Goal: Task Accomplishment & Management: Use online tool/utility

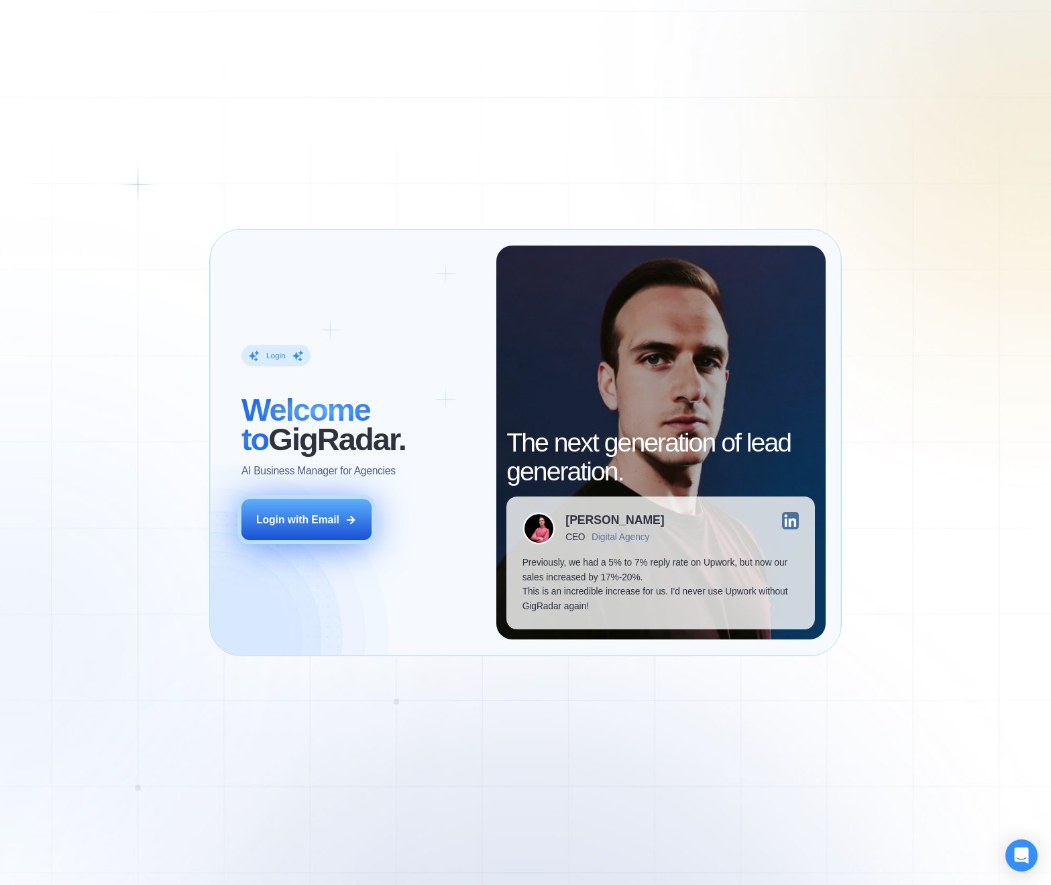
click at [319, 529] on button "Login with Email" at bounding box center [307, 519] width 130 height 41
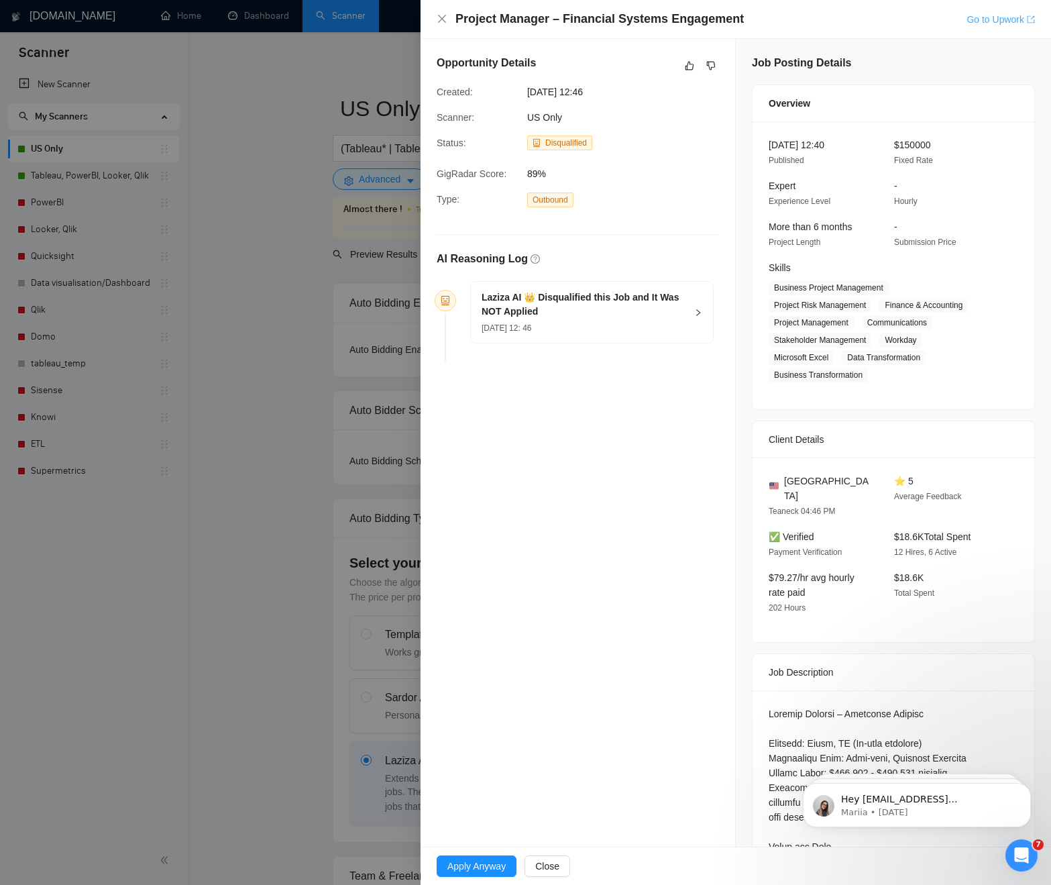
click at [1027, 19] on icon "export" at bounding box center [1031, 19] width 8 height 8
click at [331, 367] on div at bounding box center [525, 442] width 1051 height 885
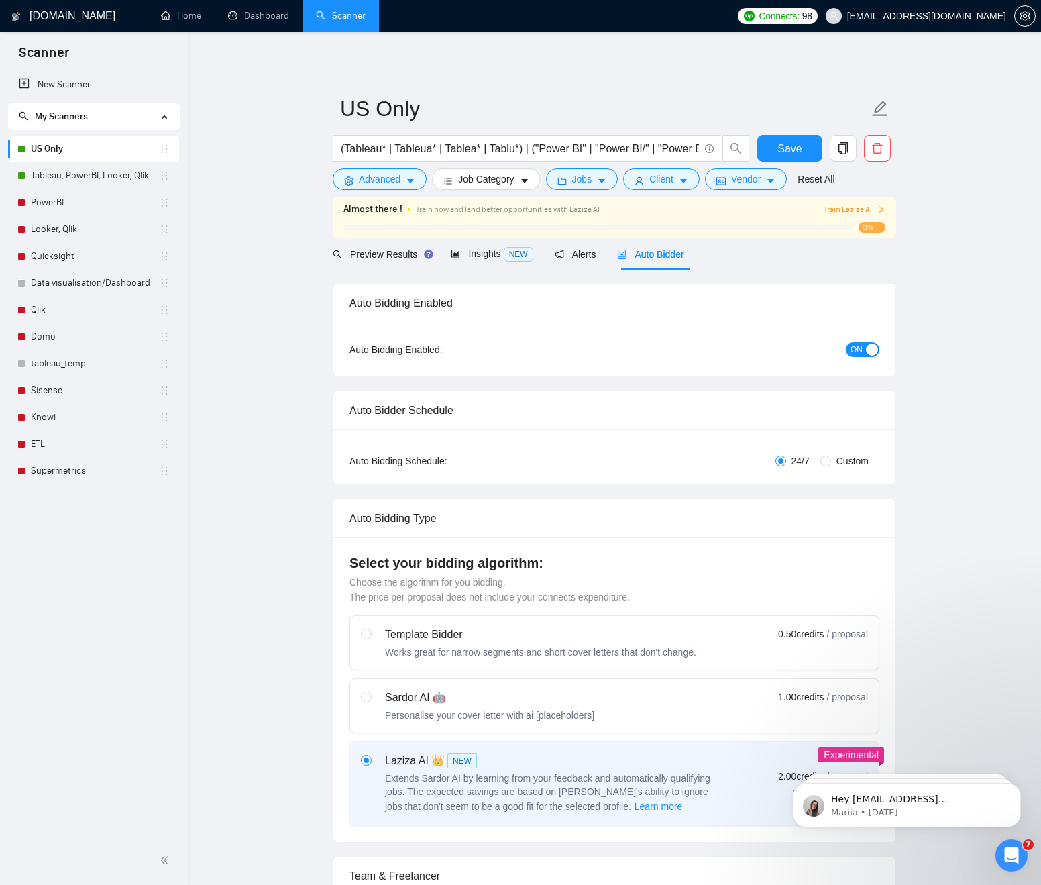
click at [849, 210] on span "Train Laziza AI" at bounding box center [855, 209] width 62 height 13
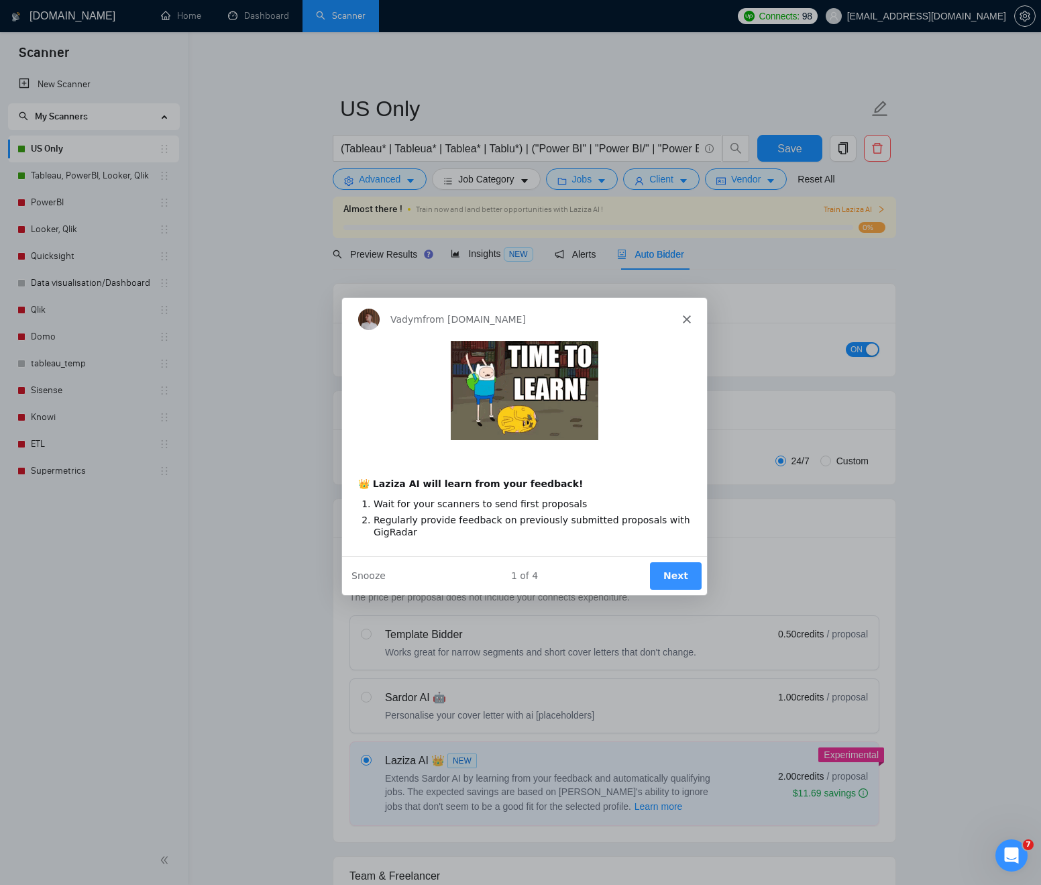
click at [657, 572] on button "Next" at bounding box center [675, 576] width 52 height 28
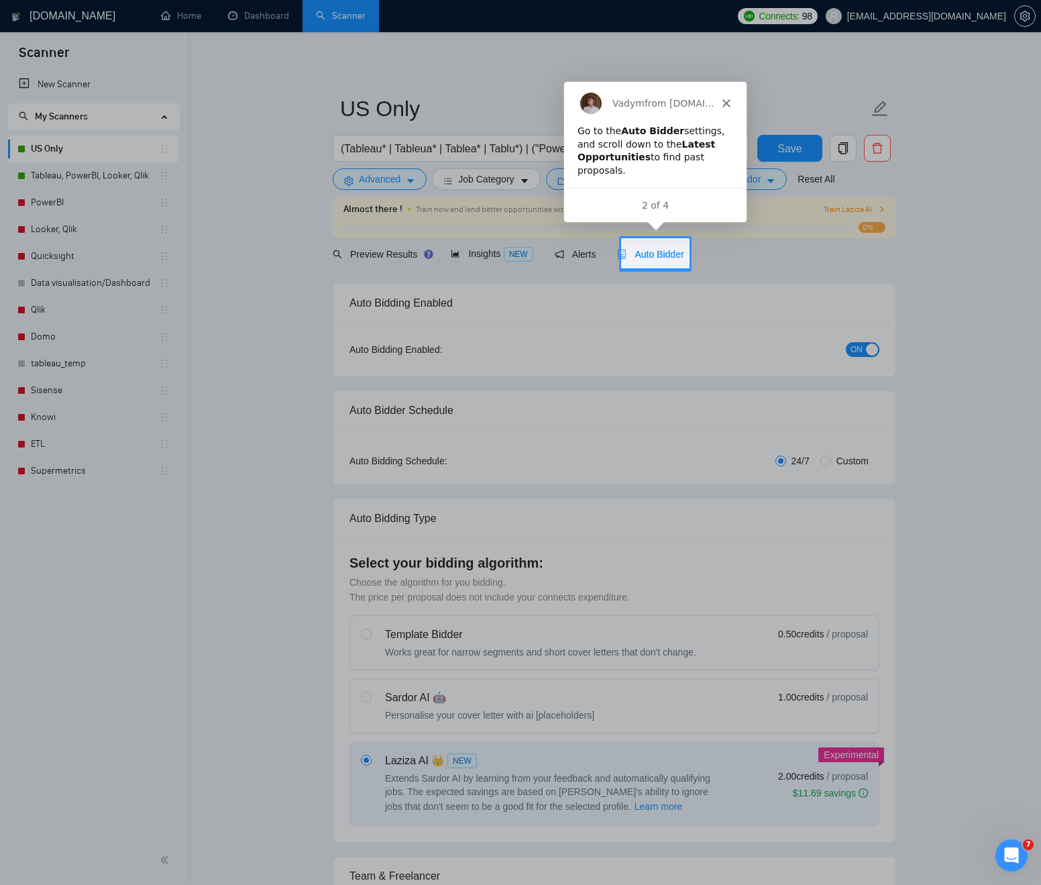
click at [659, 258] on span "Auto Bidder" at bounding box center [650, 254] width 66 height 11
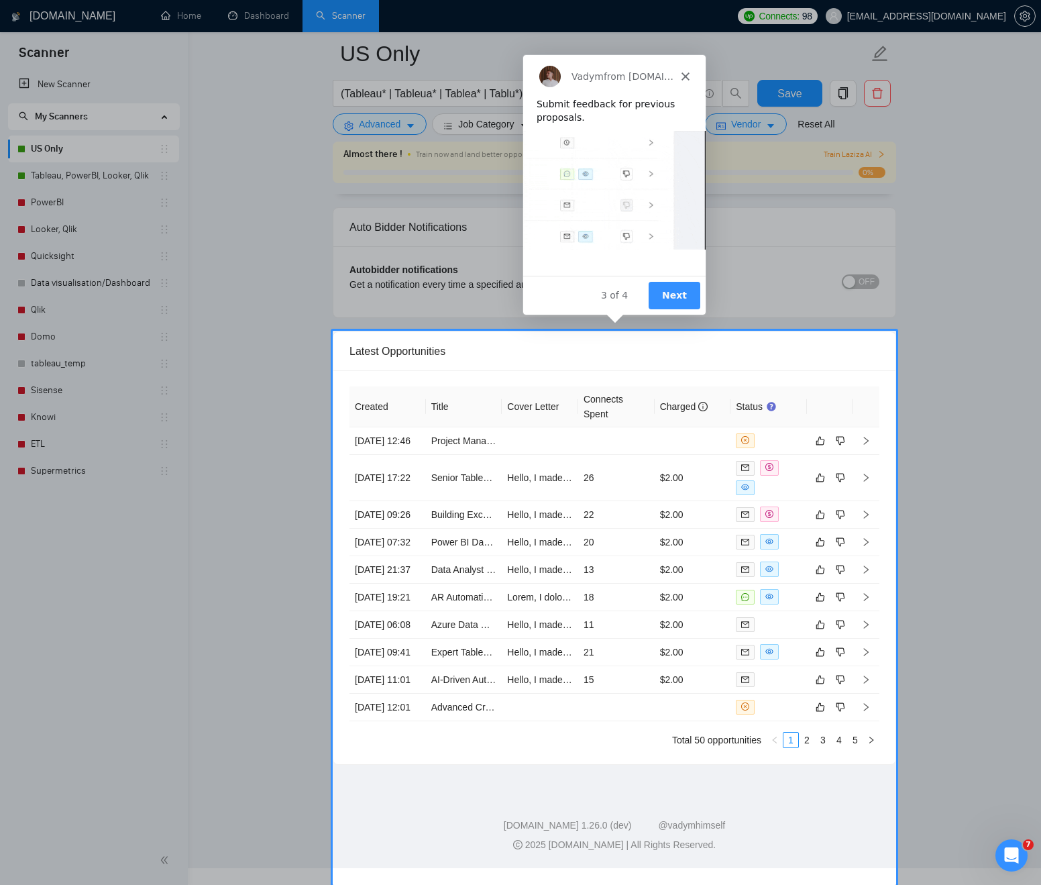
scroll to position [3292, 0]
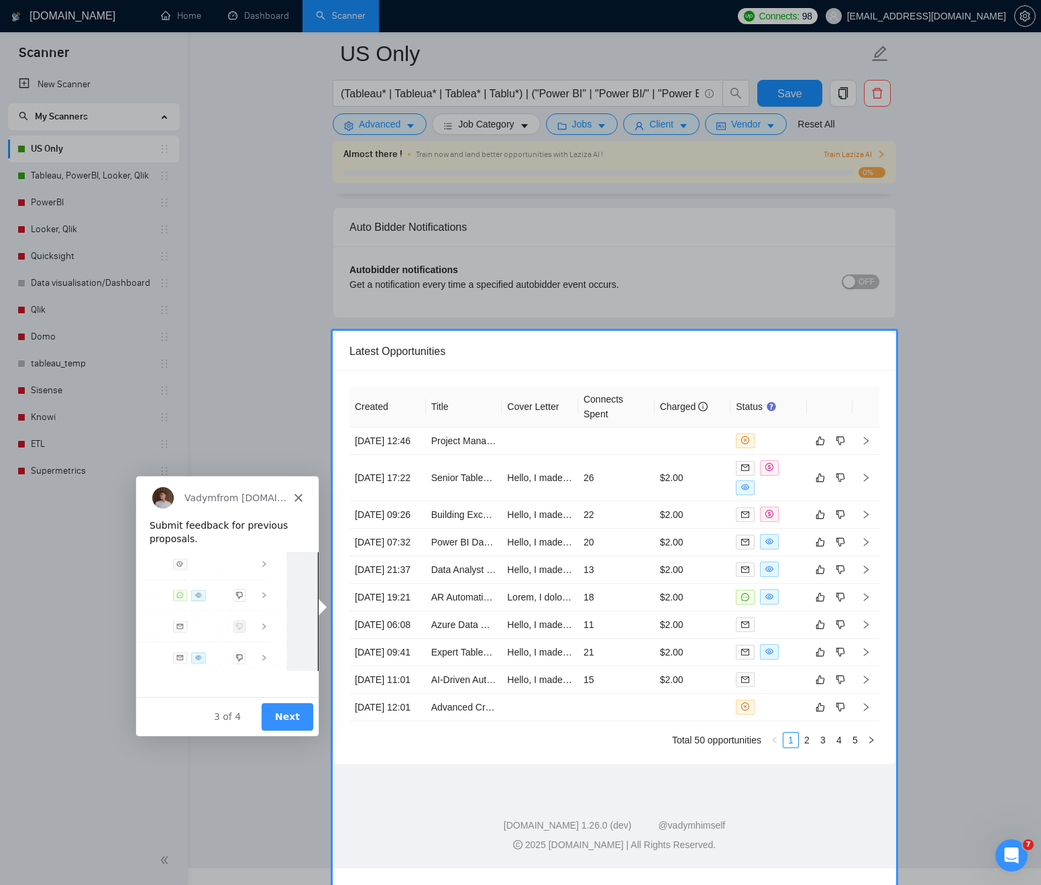
click at [497, 363] on div "Product tour overlay" at bounding box center [520, 442] width 1041 height 885
click at [741, 344] on div "Product tour overlay" at bounding box center [520, 442] width 1041 height 885
click at [274, 704] on button "Next" at bounding box center [287, 716] width 52 height 28
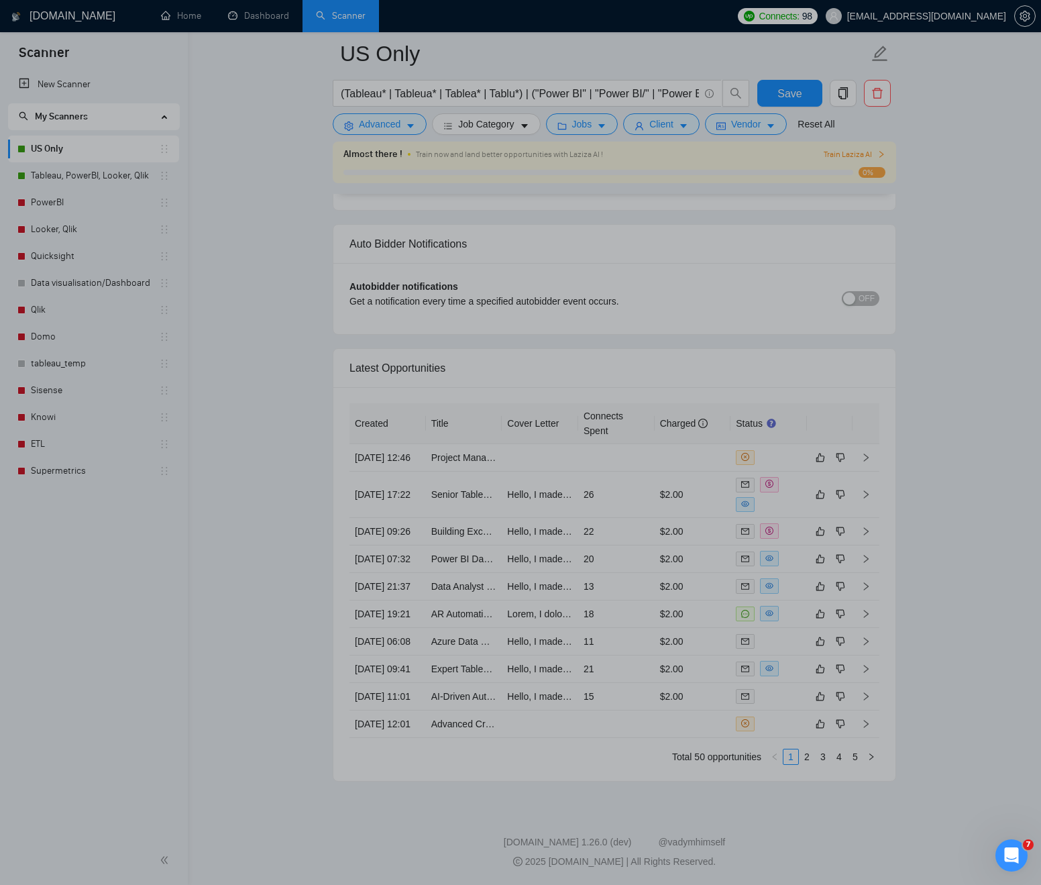
scroll to position [0, 0]
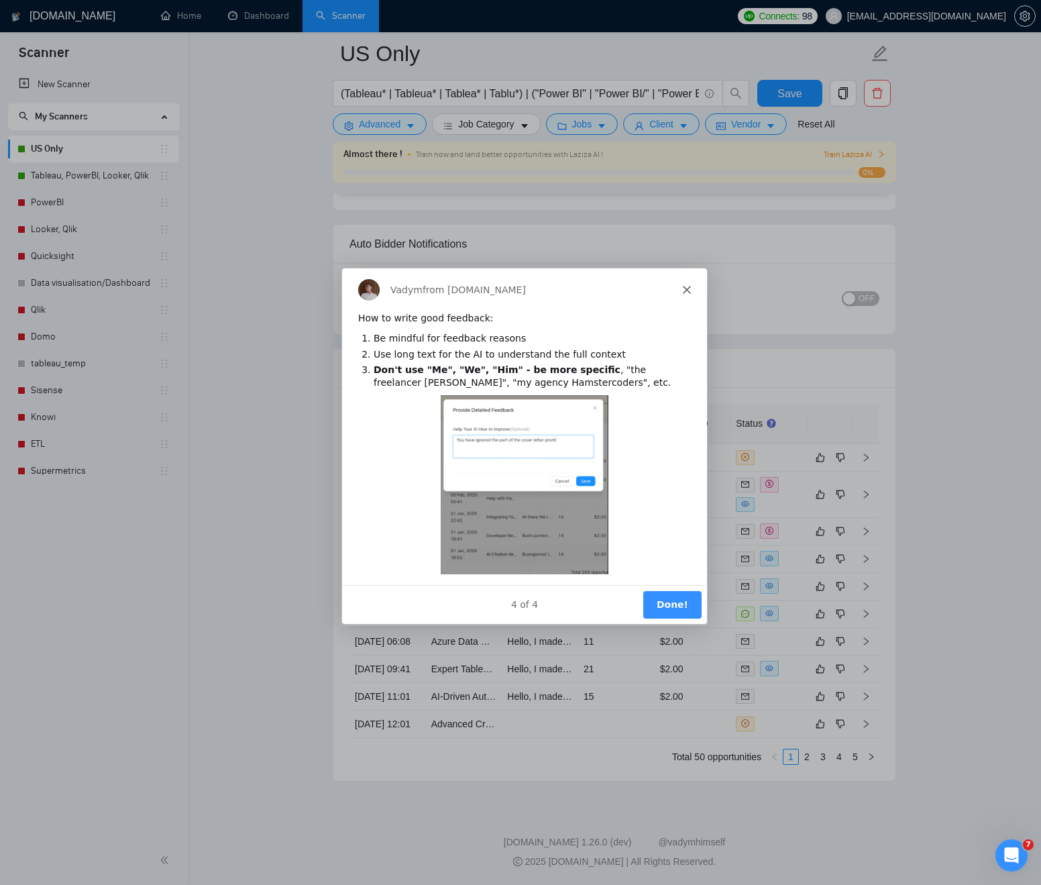
click at [678, 599] on button "Done!" at bounding box center [672, 604] width 58 height 28
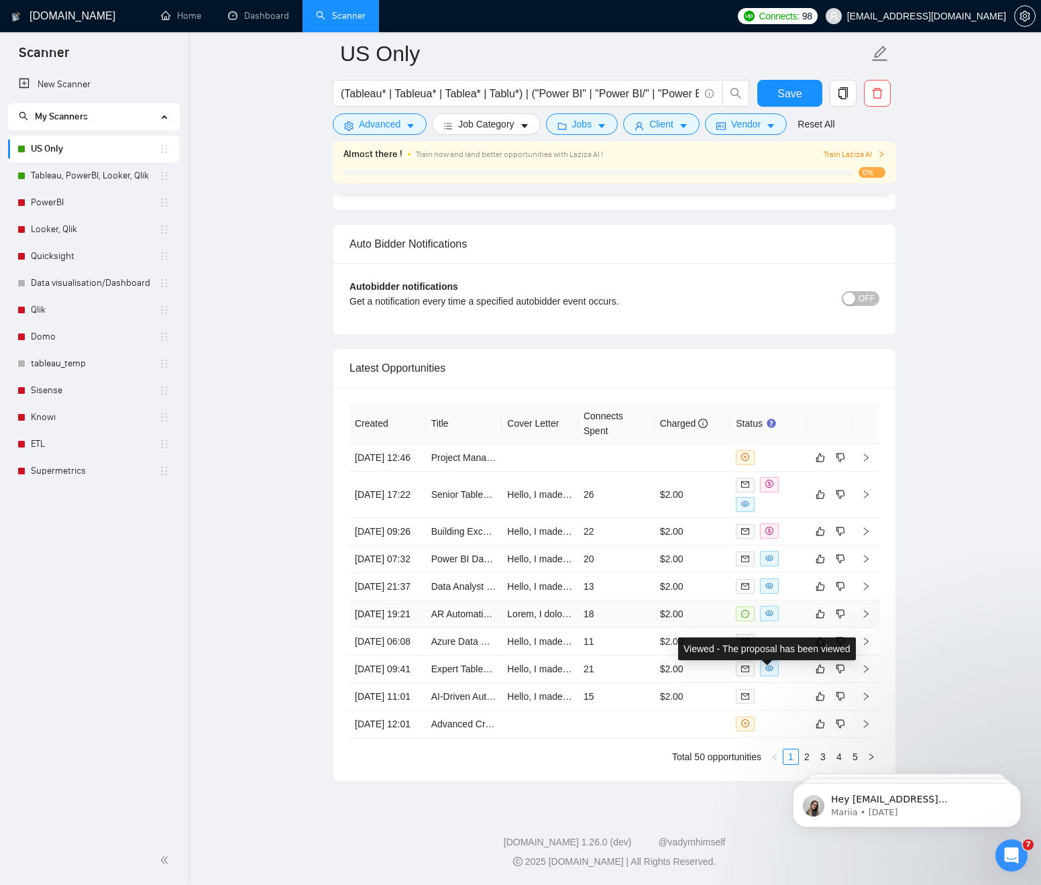
click at [777, 606] on span at bounding box center [769, 613] width 19 height 15
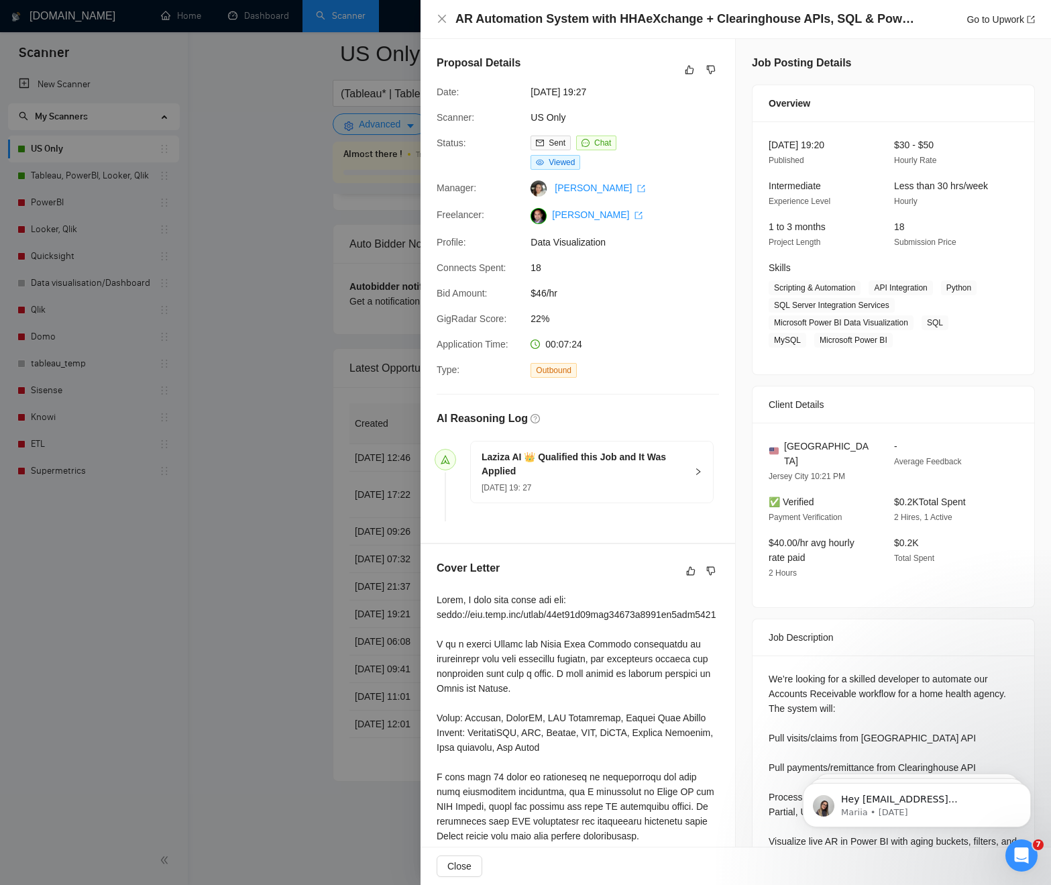
click at [390, 557] on div at bounding box center [525, 442] width 1051 height 885
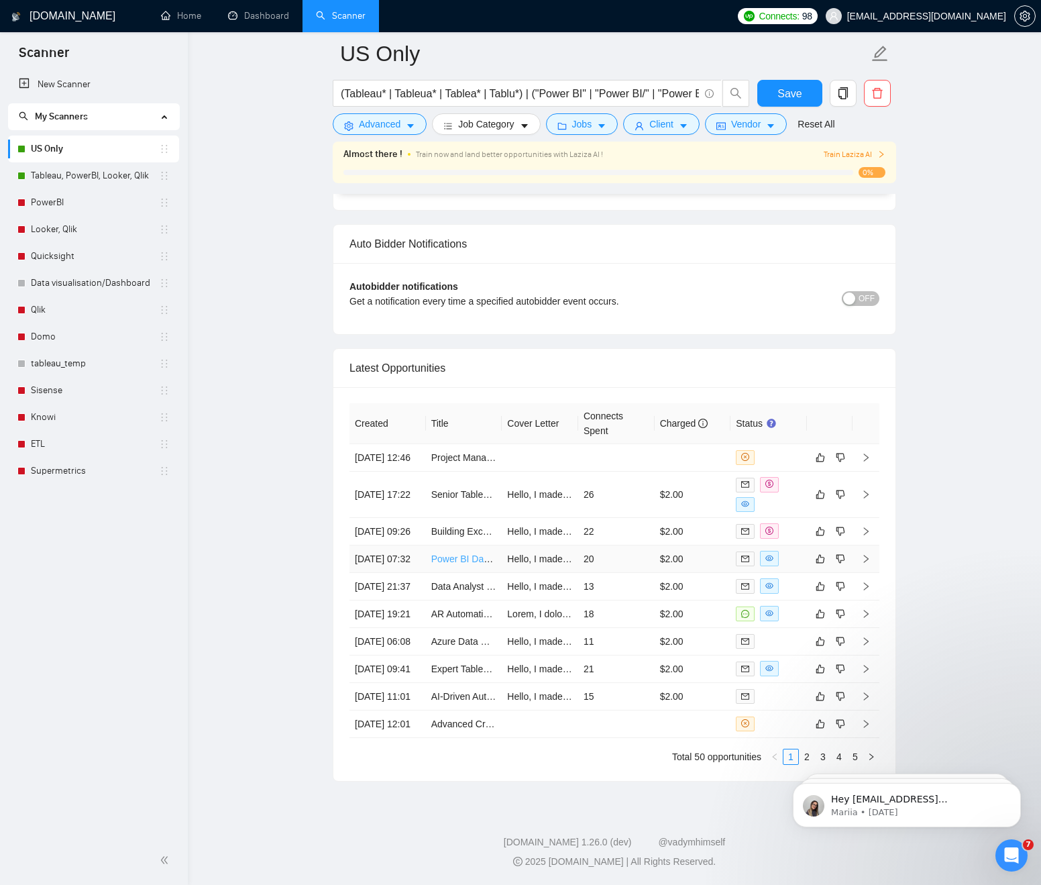
click at [454, 554] on link "Power BI Dashboard Maintenance and Management" at bounding box center [540, 559] width 219 height 11
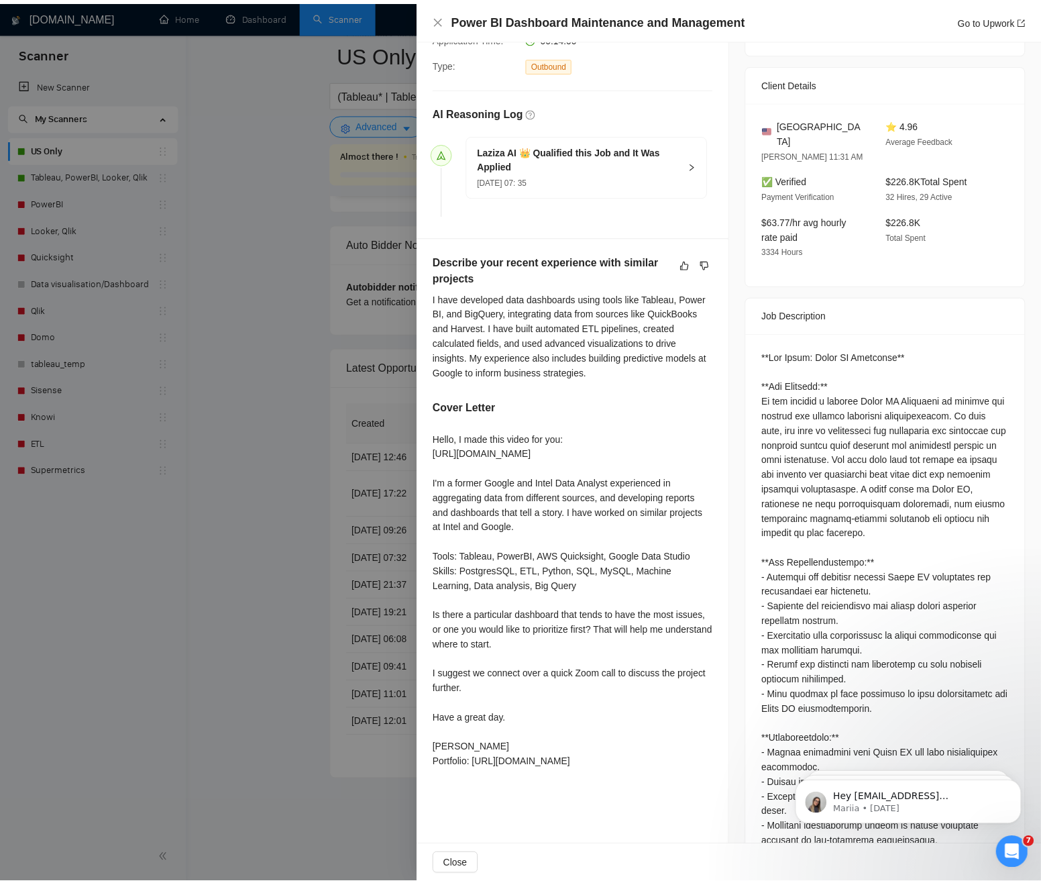
scroll to position [296, 0]
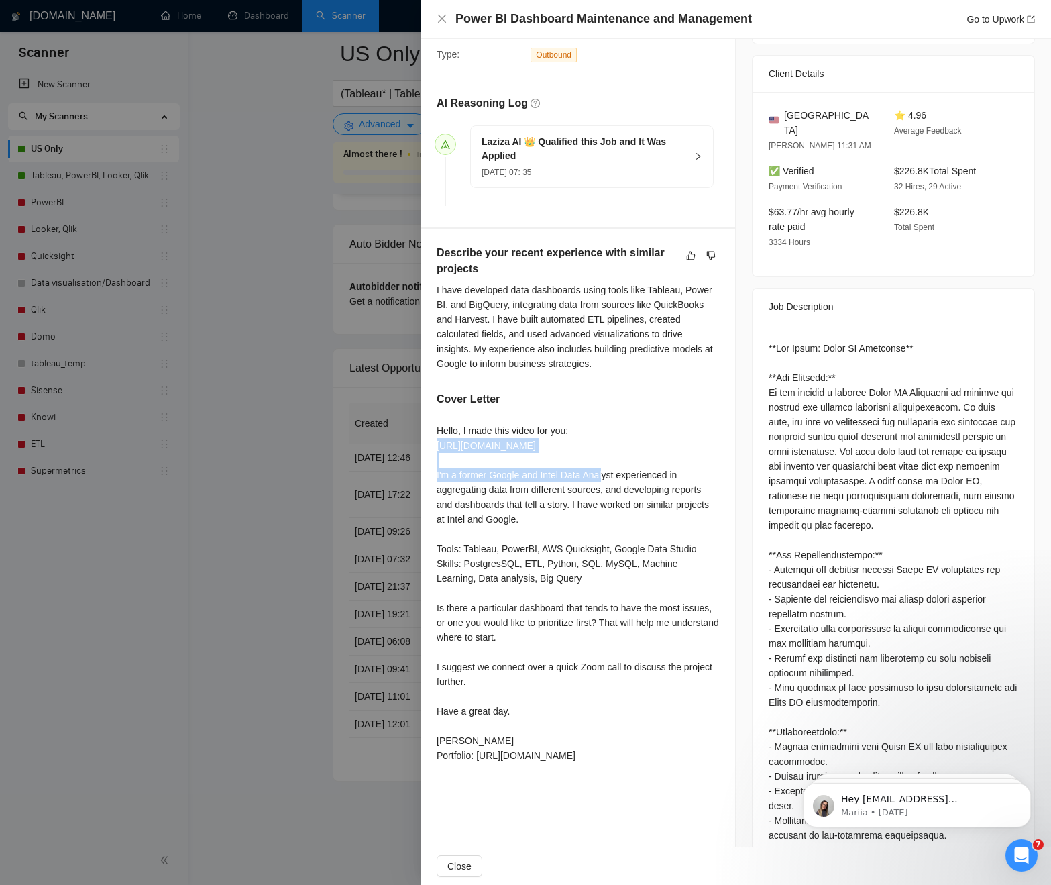
drag, startPoint x: 473, startPoint y: 460, endPoint x: 434, endPoint y: 446, distance: 41.2
click at [434, 446] on div "Describe your recent experience with similar projects I have developed data das…" at bounding box center [578, 507] width 315 height 556
copy div "https://www.loom.com/share/17fd91b63def45449c4850da9cec2574"
click at [332, 509] on div at bounding box center [525, 442] width 1051 height 885
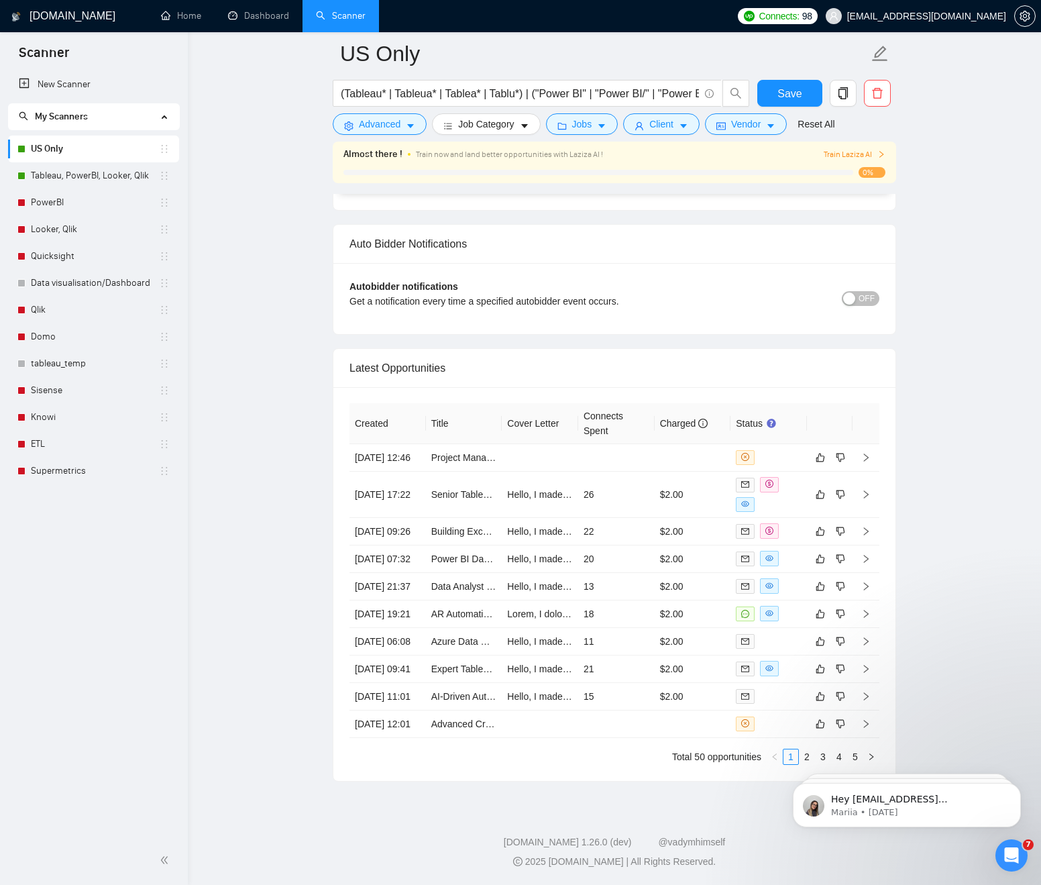
click html "Hey keyurpatel.r@gmail.com, Looks like your Upwork agency Adroit Analytics ran …"
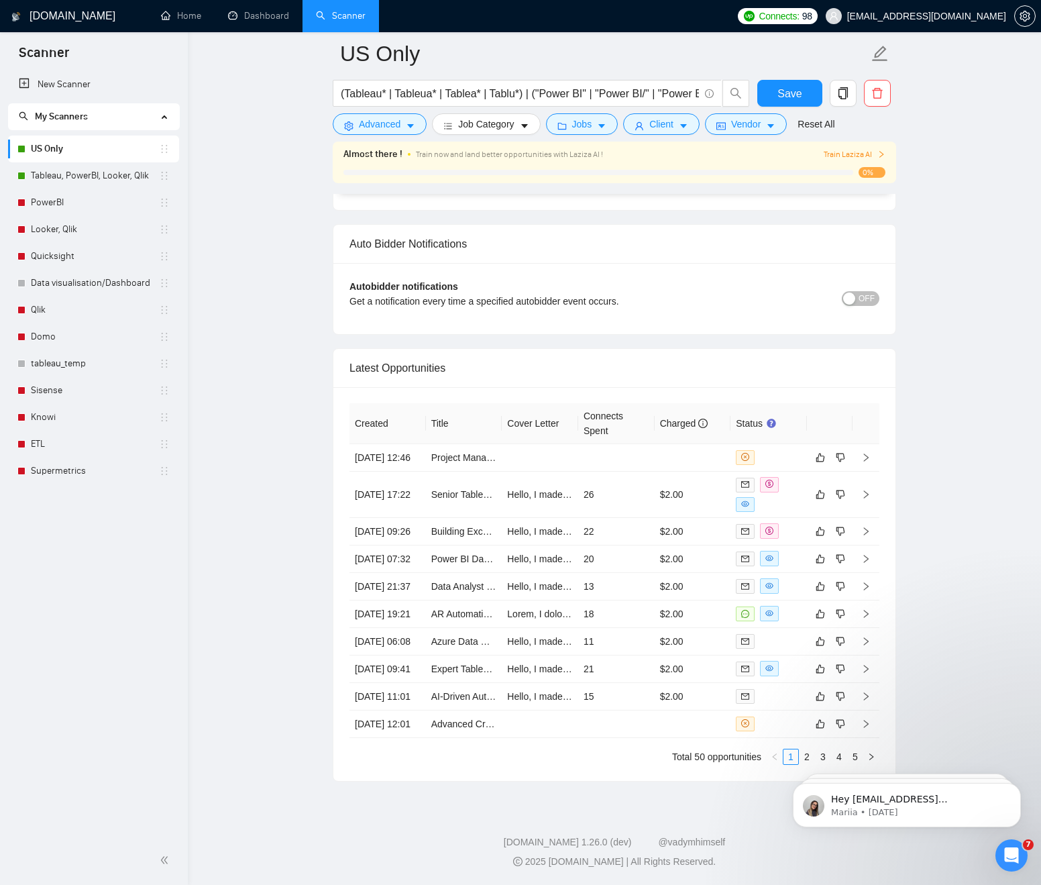
click html "Hey keyurpatel.r@gmail.com, Looks like your Upwork agency Adroit Analytics ran …"
click at [695, 754] on li "Total 50 opportunities" at bounding box center [716, 757] width 89 height 16
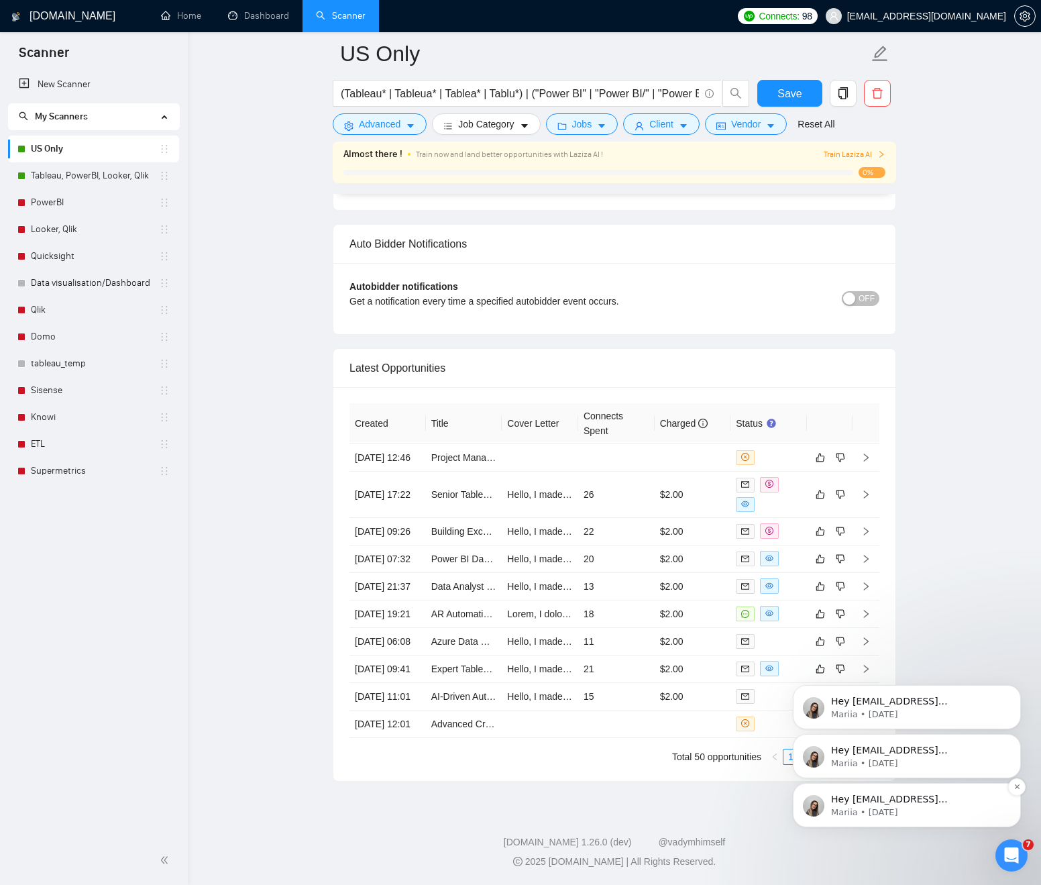
click at [910, 790] on div "Hey [EMAIL_ADDRESS][DOMAIN_NAME], Looks like your Upwork agency Adroit Analytic…" at bounding box center [907, 805] width 228 height 44
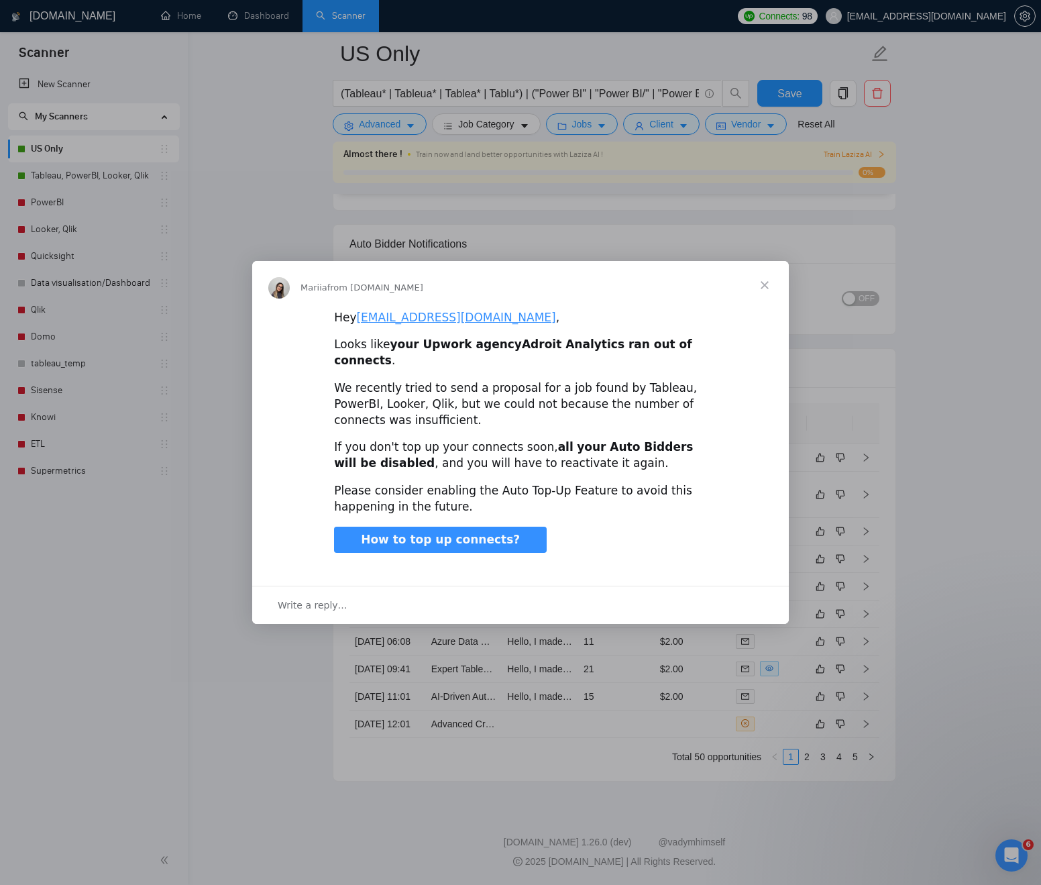
click at [762, 299] on span "Close" at bounding box center [765, 285] width 48 height 48
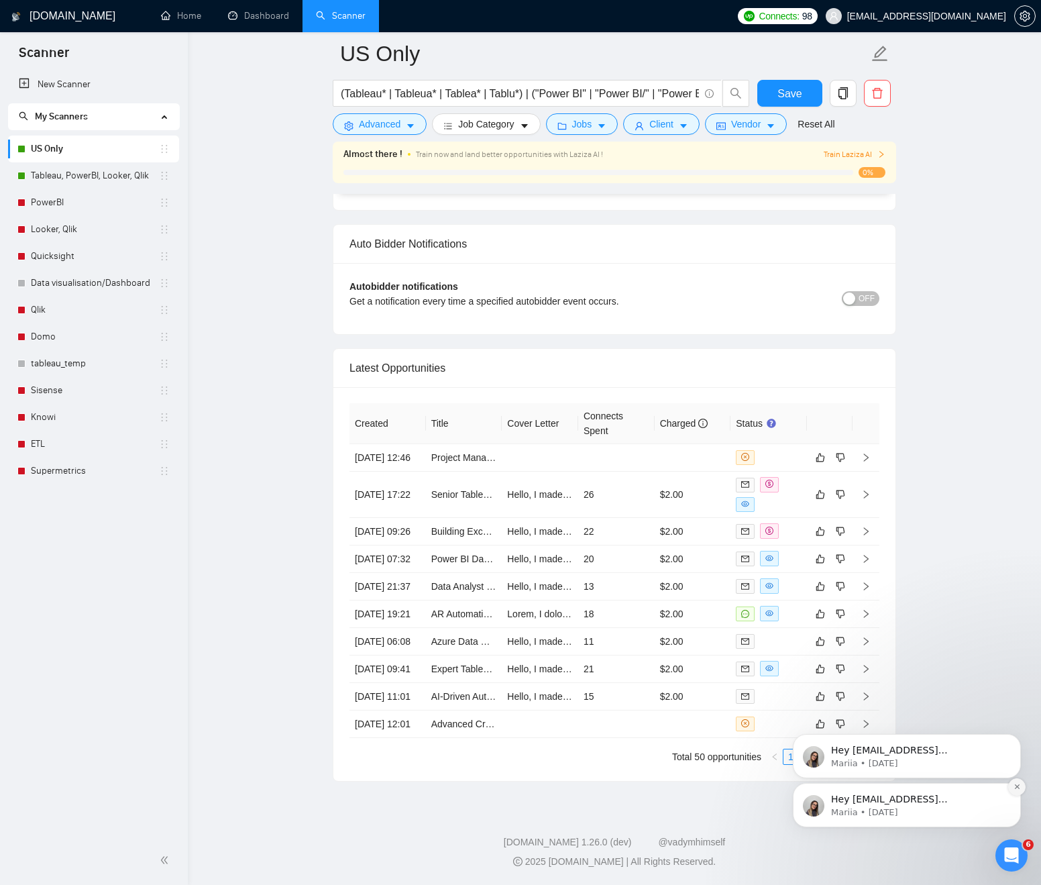
click at [1021, 789] on button "Dismiss notification" at bounding box center [1016, 786] width 17 height 17
click at [1014, 788] on icon "Dismiss notification" at bounding box center [1017, 786] width 7 height 7
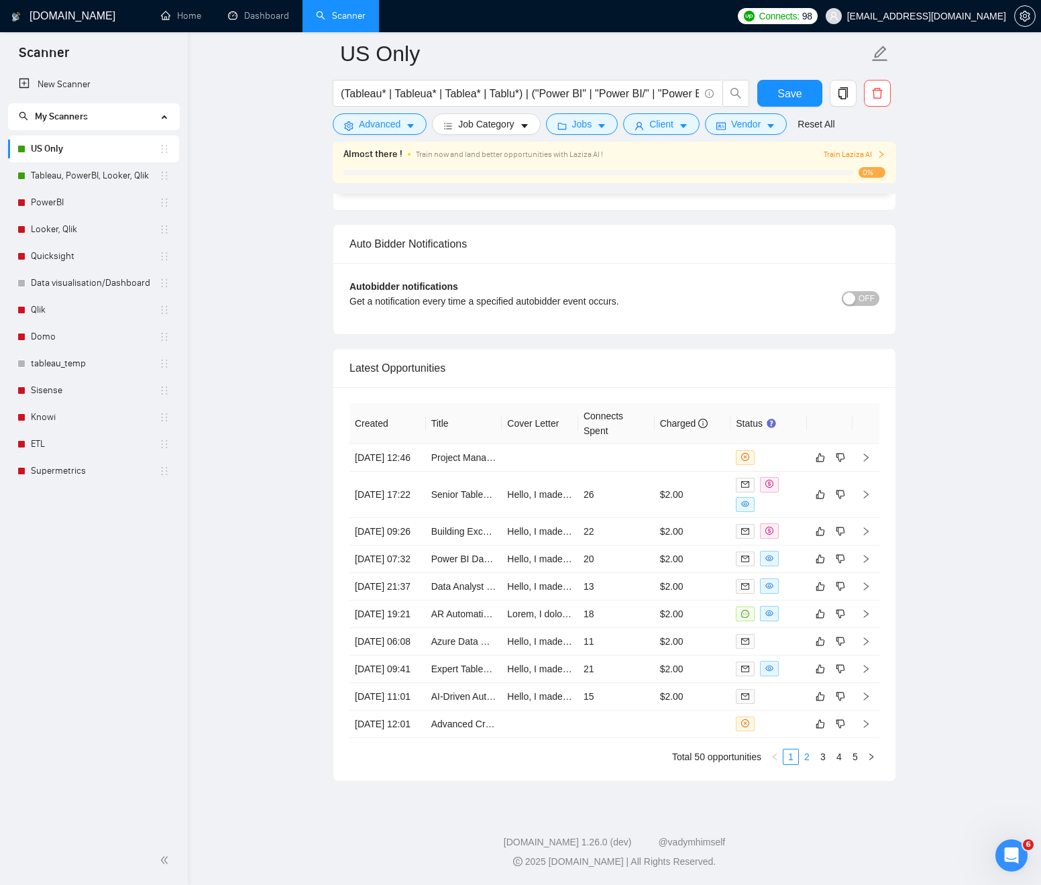
click at [806, 760] on link "2" at bounding box center [807, 756] width 15 height 15
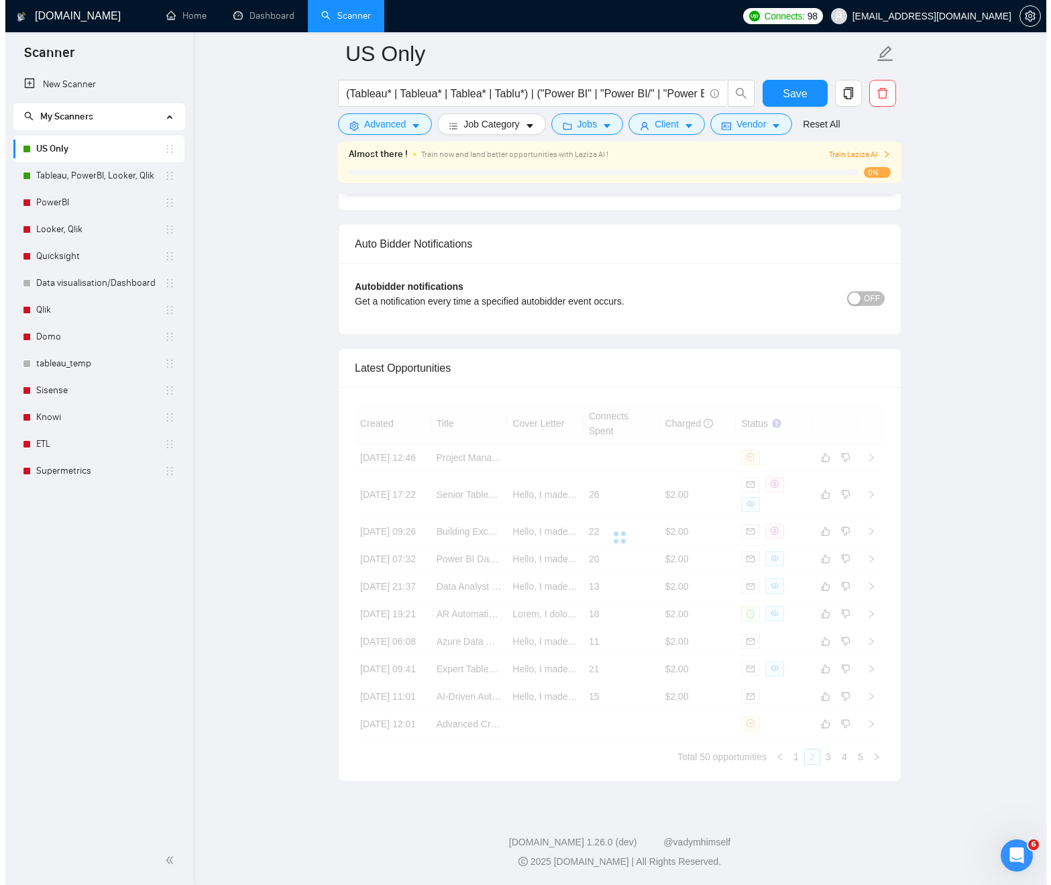
scroll to position [3298, 0]
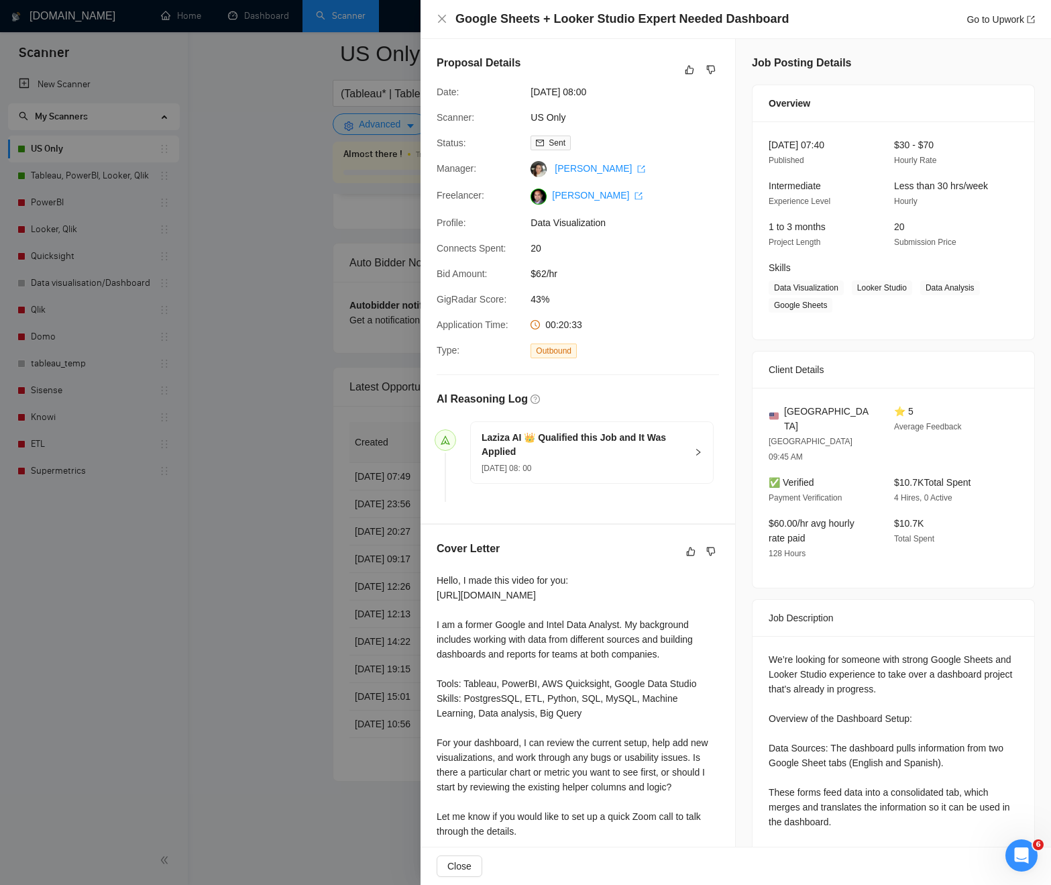
click at [694, 66] on div at bounding box center [701, 70] width 38 height 16
click at [688, 69] on icon "like" at bounding box center [689, 69] width 9 height 11
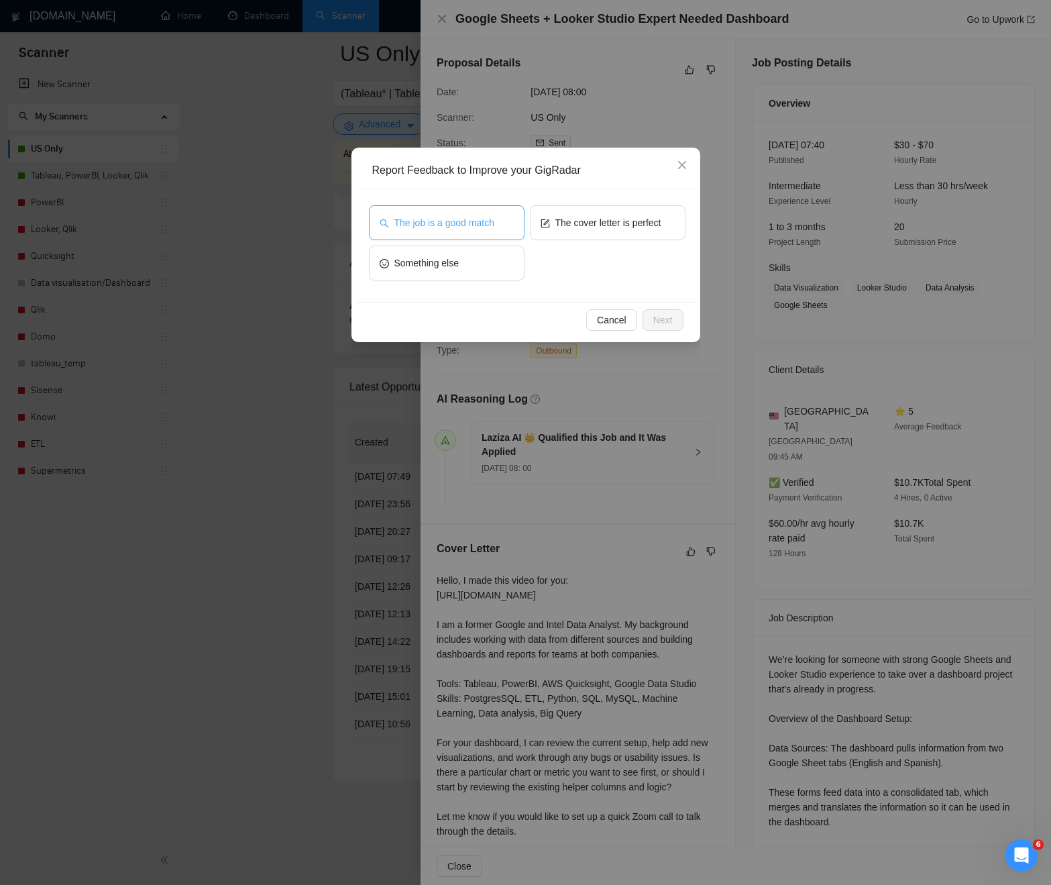
click at [466, 227] on span "The job is a good match" at bounding box center [445, 222] width 100 height 15
click at [682, 316] on button "Next" at bounding box center [663, 319] width 41 height 21
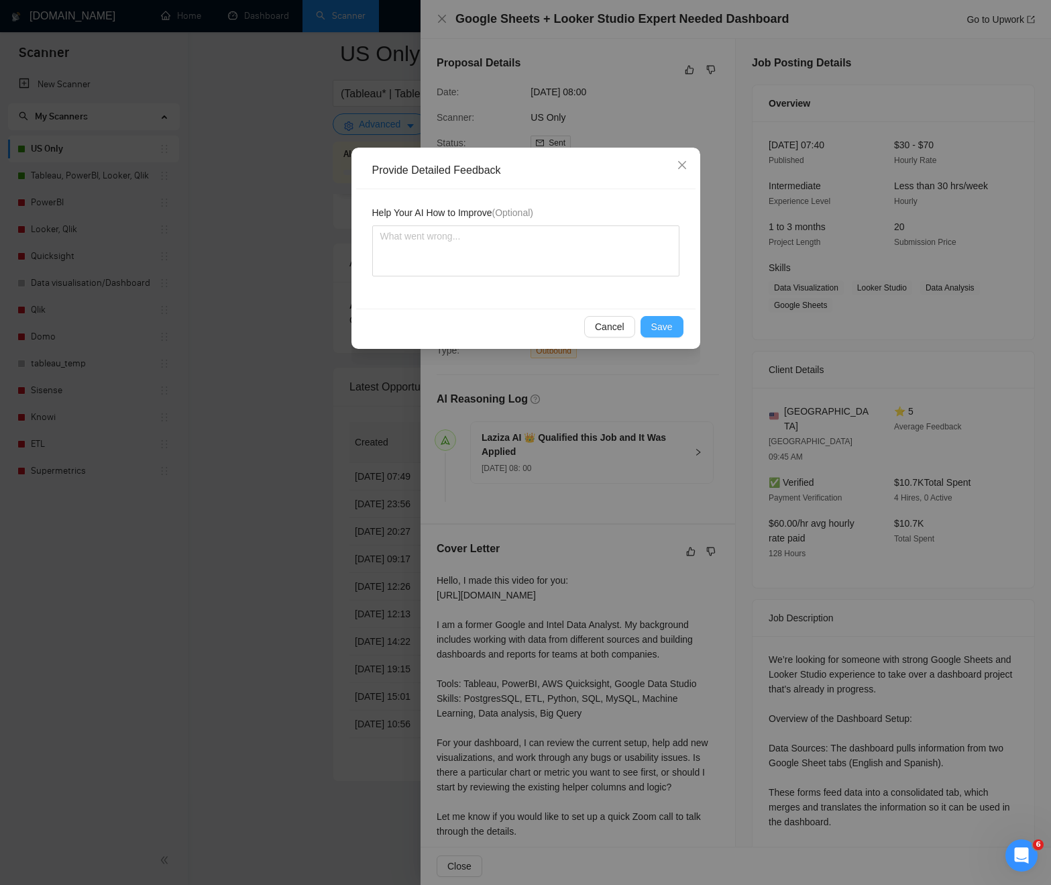
click at [664, 333] on span "Save" at bounding box center [661, 326] width 21 height 15
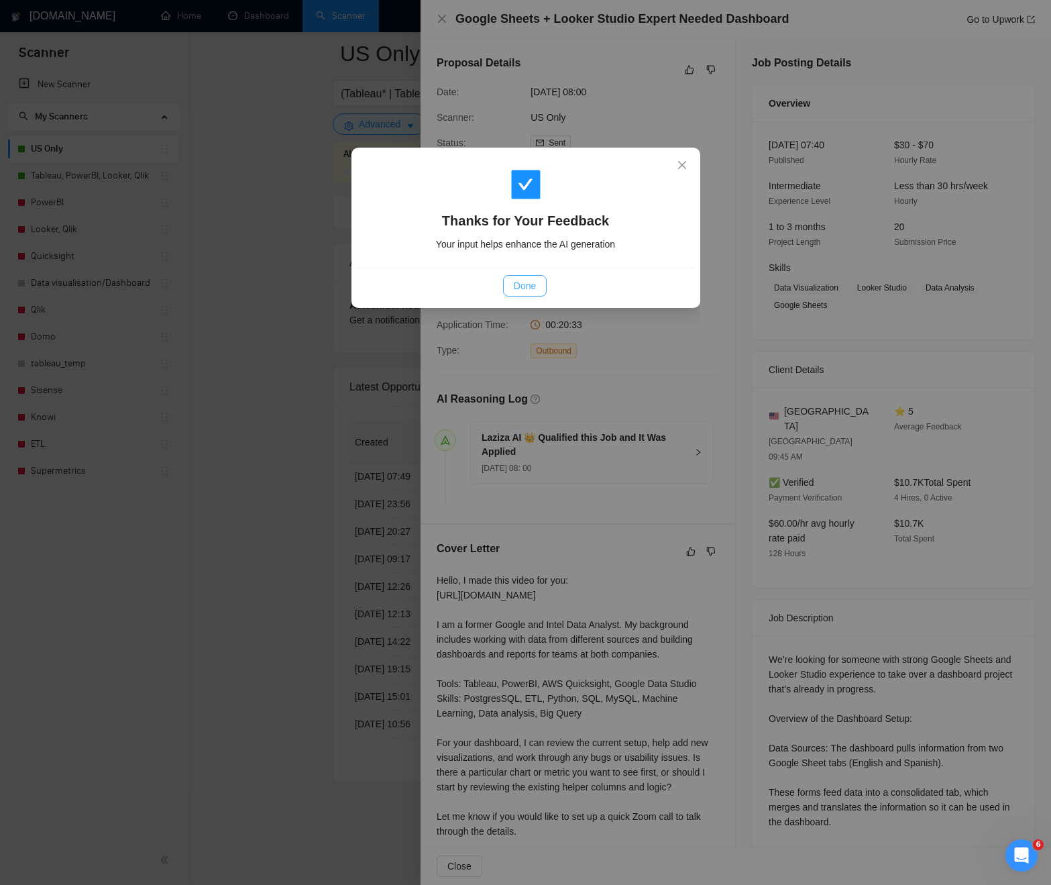
click at [521, 281] on span "Done" at bounding box center [525, 285] width 22 height 15
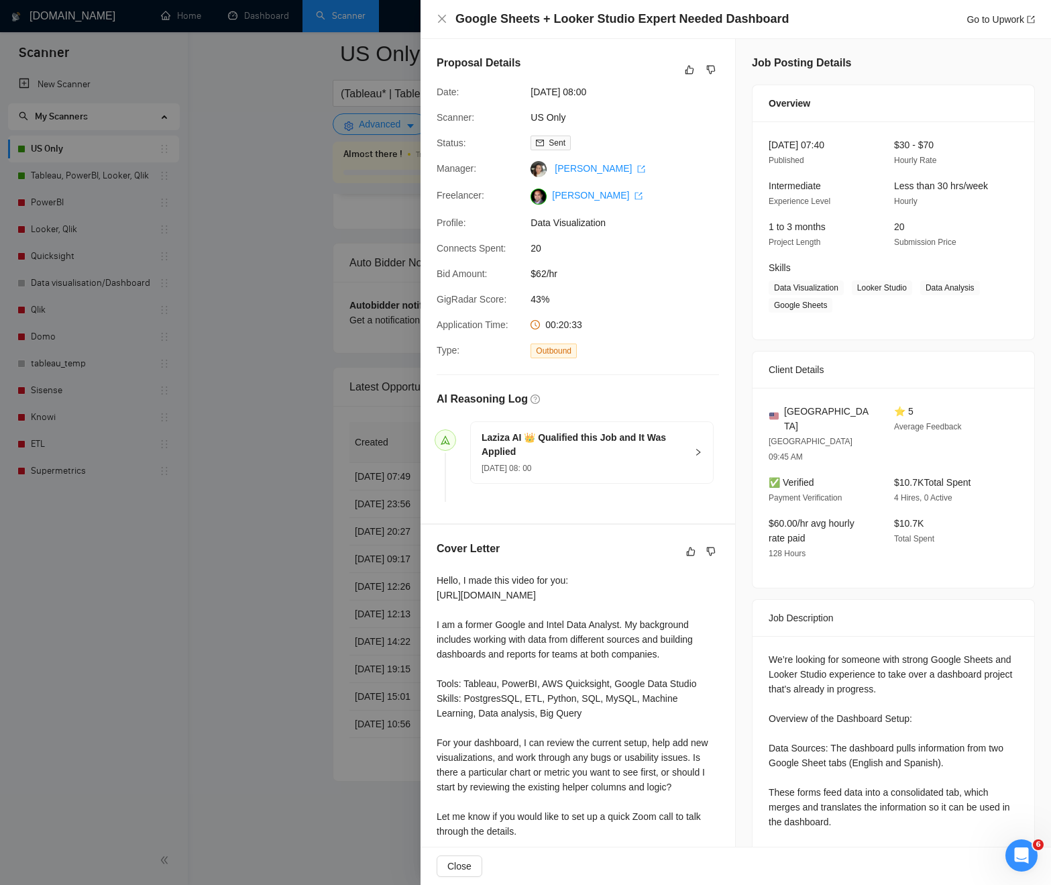
click at [326, 374] on div at bounding box center [525, 442] width 1051 height 885
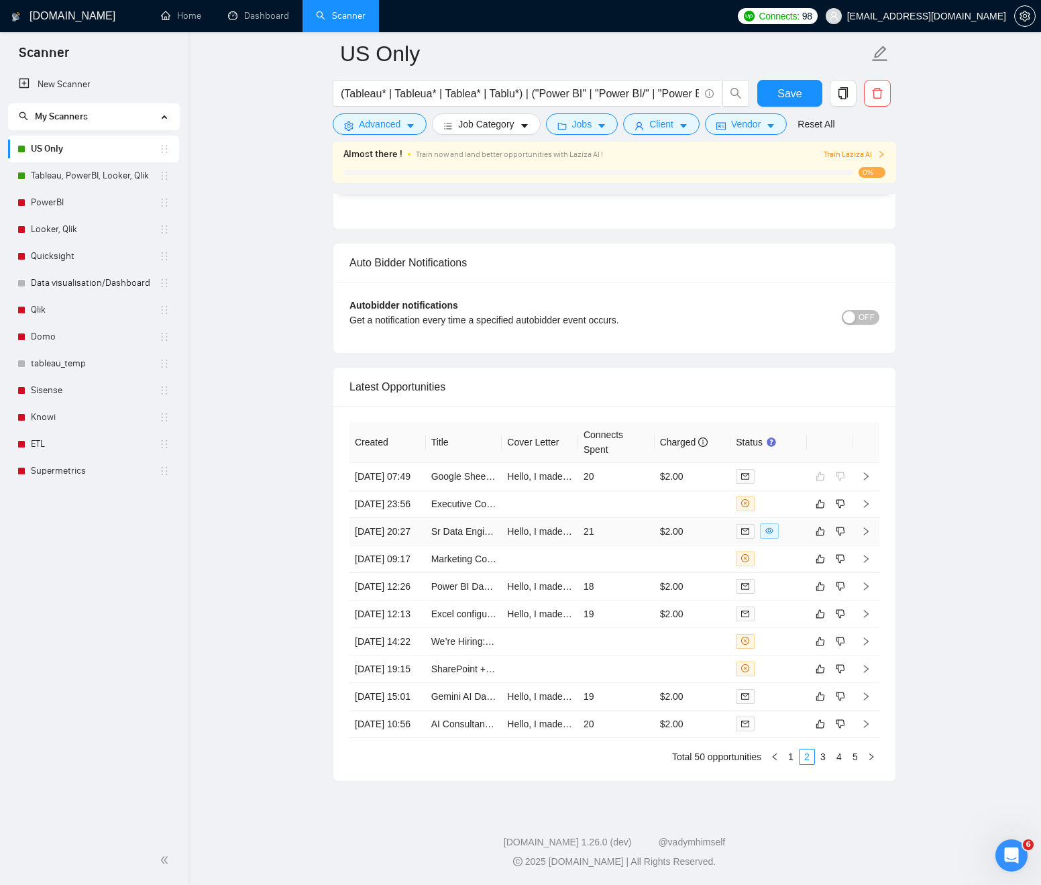
click at [573, 518] on td "Hello, I made this video for you: [URL][DOMAIN_NAME] I am a former Google and I…" at bounding box center [540, 532] width 76 height 28
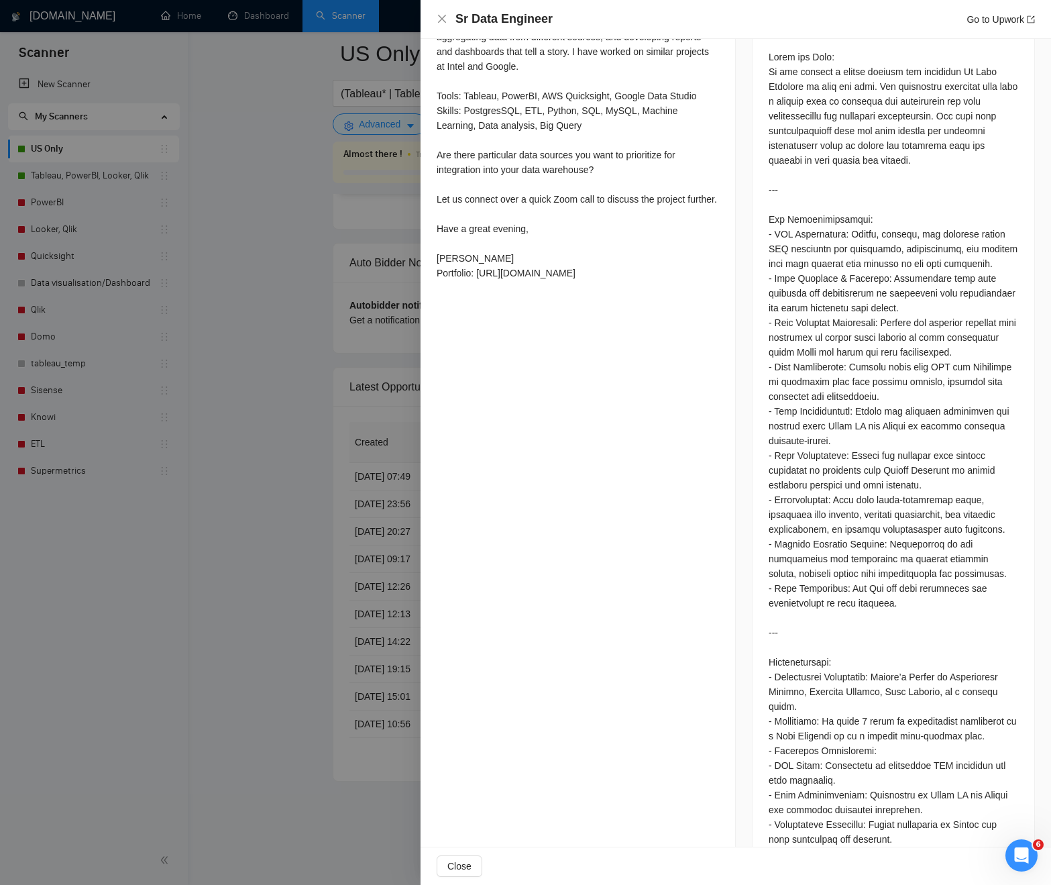
scroll to position [677, 0]
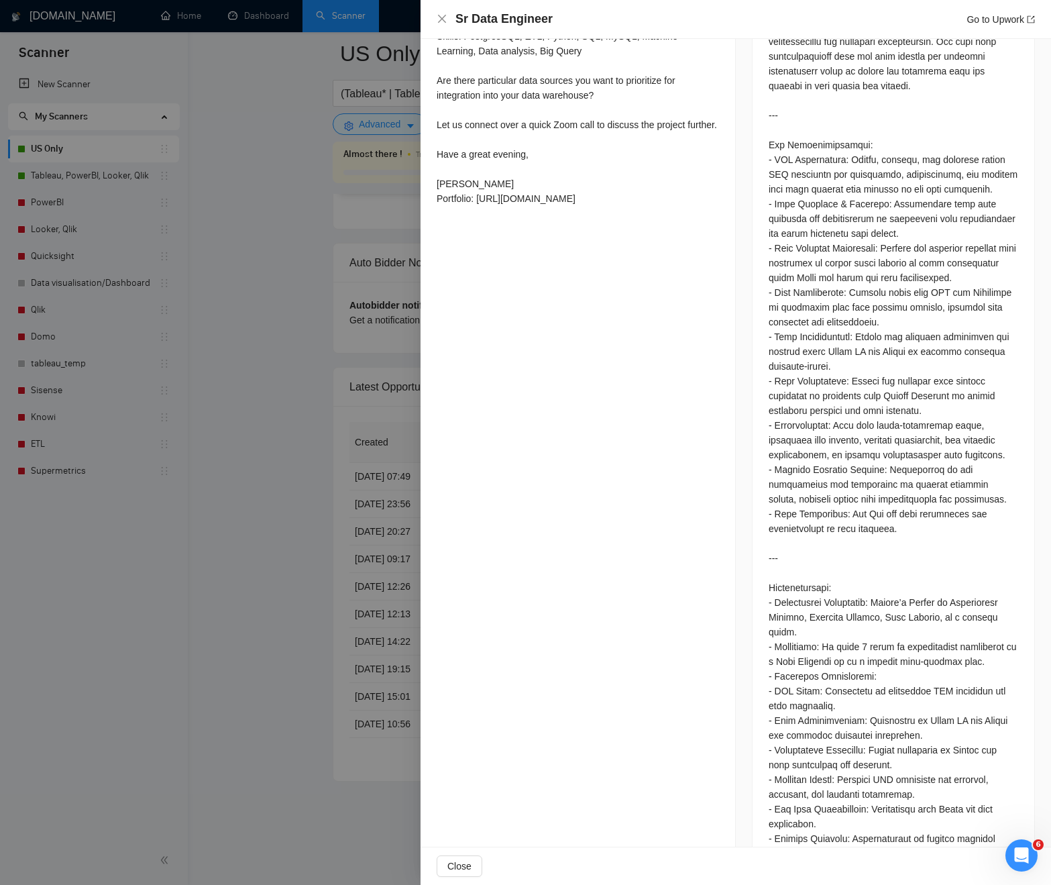
click at [286, 645] on div at bounding box center [525, 442] width 1051 height 885
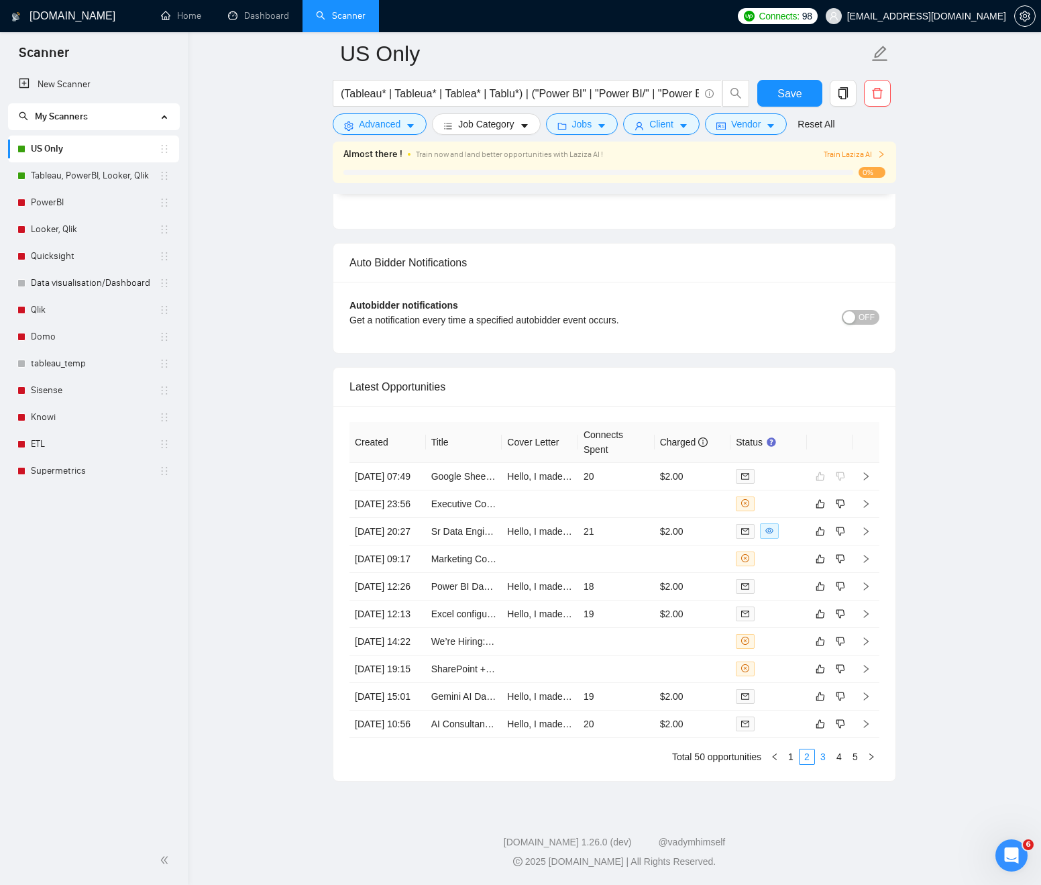
click at [826, 758] on link "3" at bounding box center [823, 756] width 15 height 15
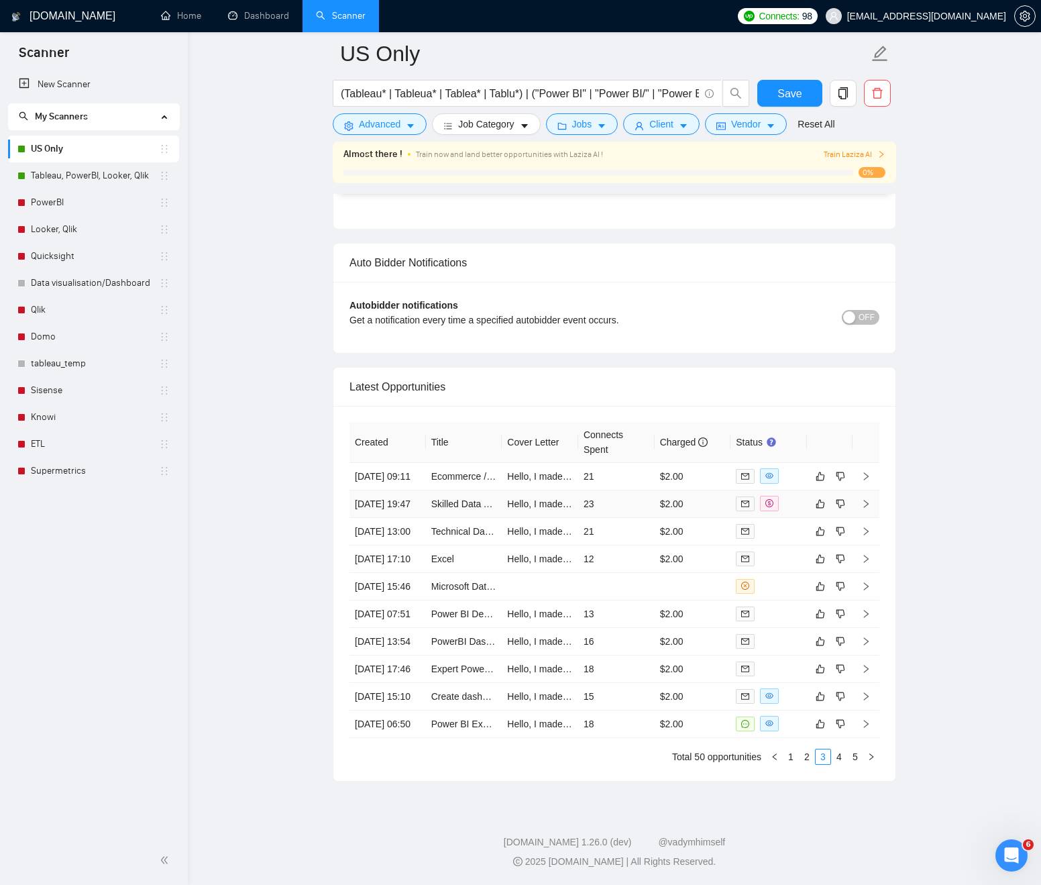
click at [611, 490] on td "23" at bounding box center [616, 504] width 76 height 28
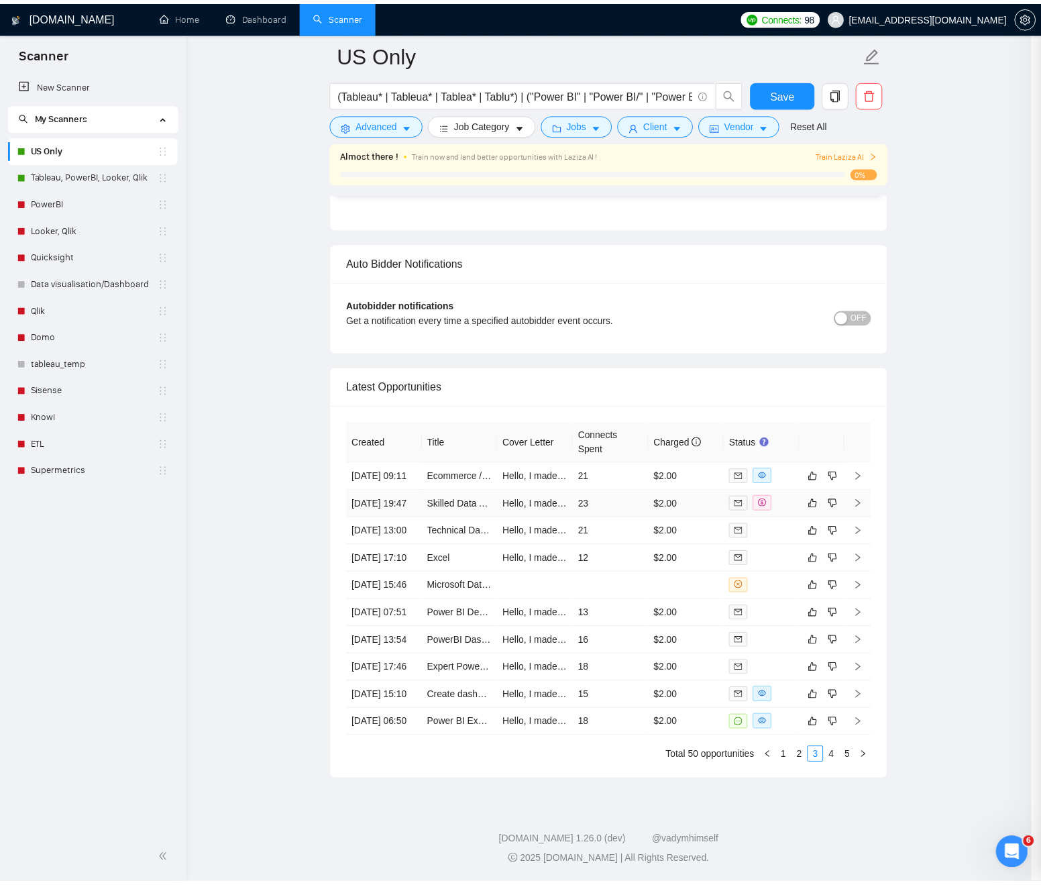
scroll to position [101, 0]
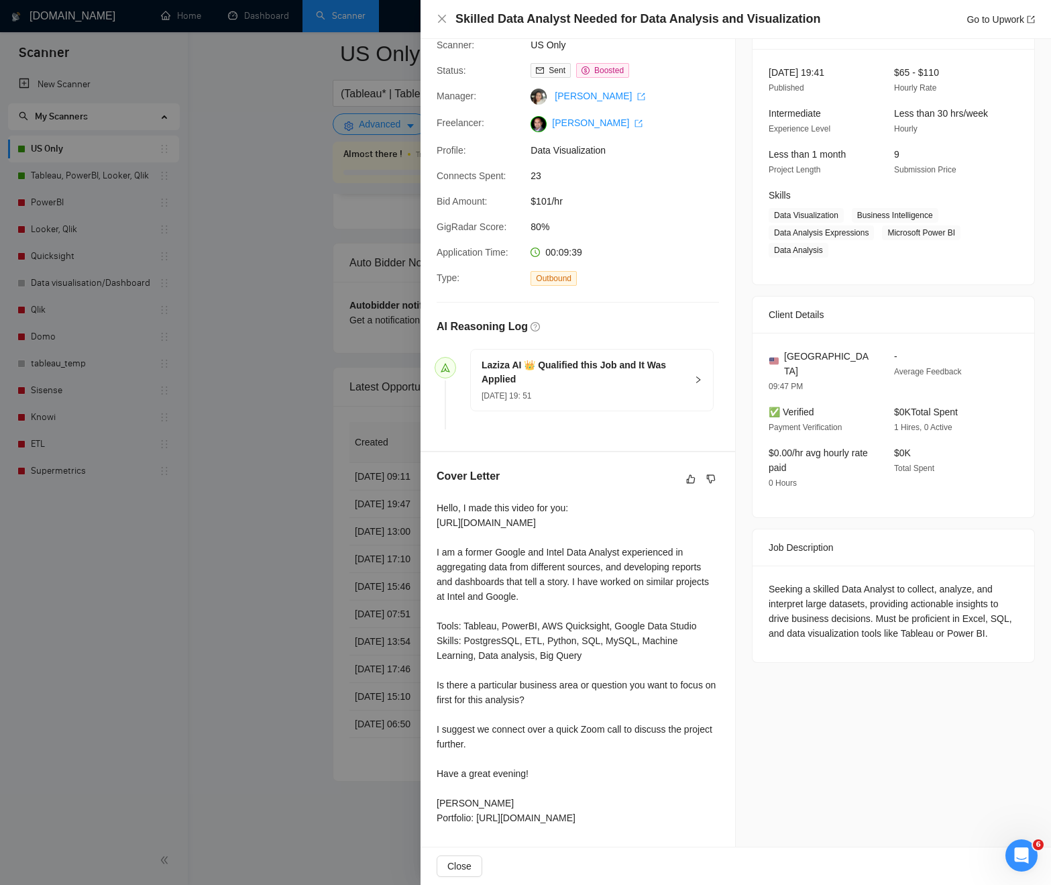
click at [312, 482] on div at bounding box center [525, 442] width 1051 height 885
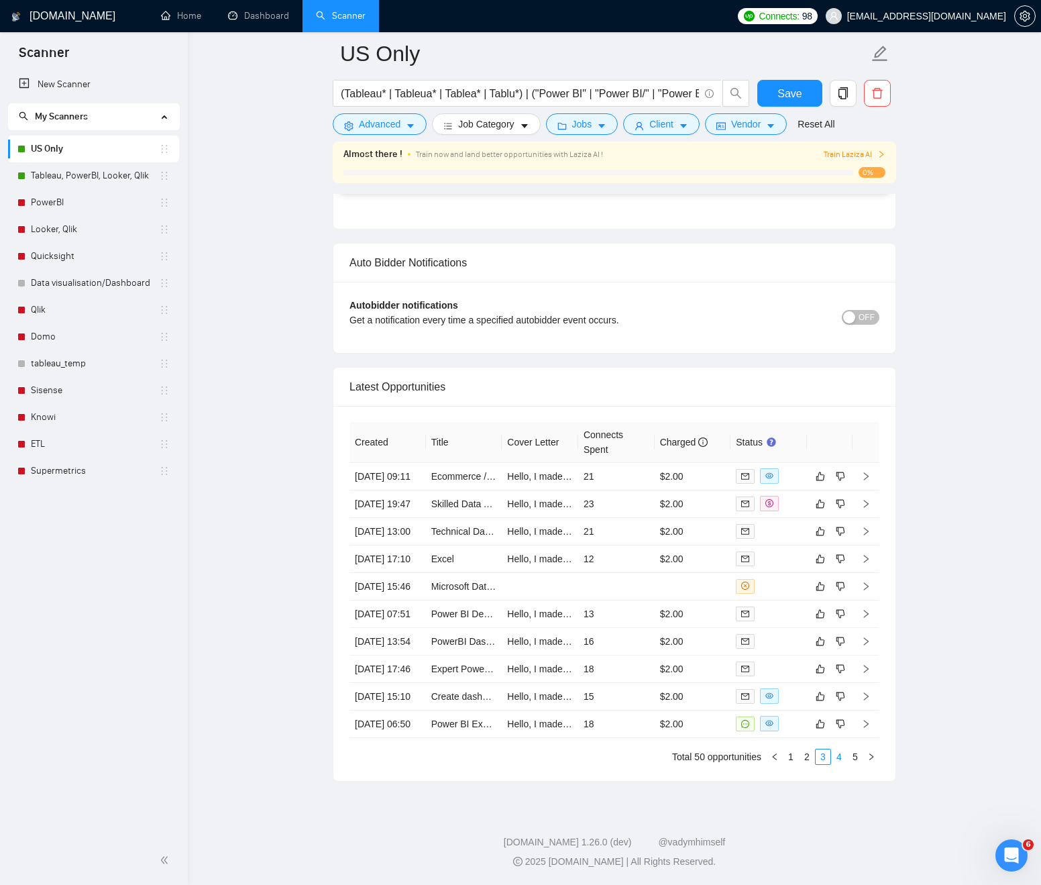
click at [837, 757] on link "4" at bounding box center [839, 756] width 15 height 15
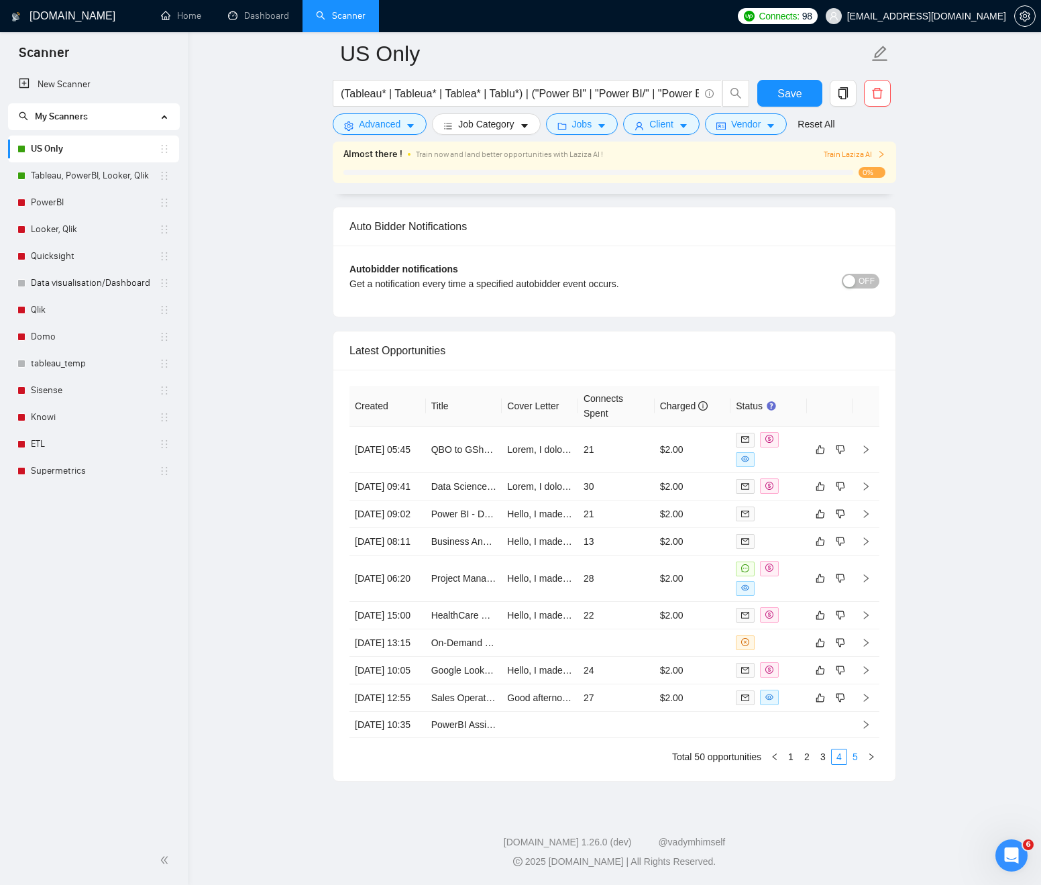
click at [852, 764] on link "5" at bounding box center [855, 756] width 15 height 15
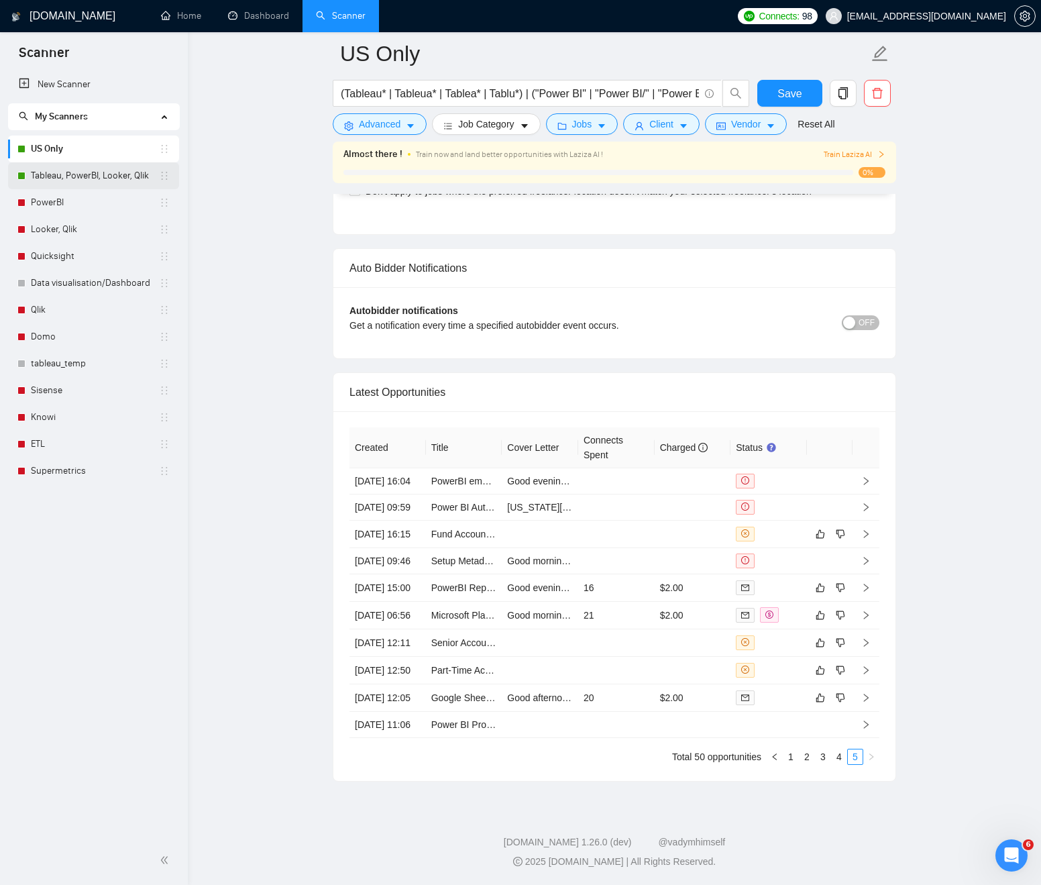
click at [79, 171] on link "Tableau, PowerBI, Looker, Qlik" at bounding box center [95, 175] width 128 height 27
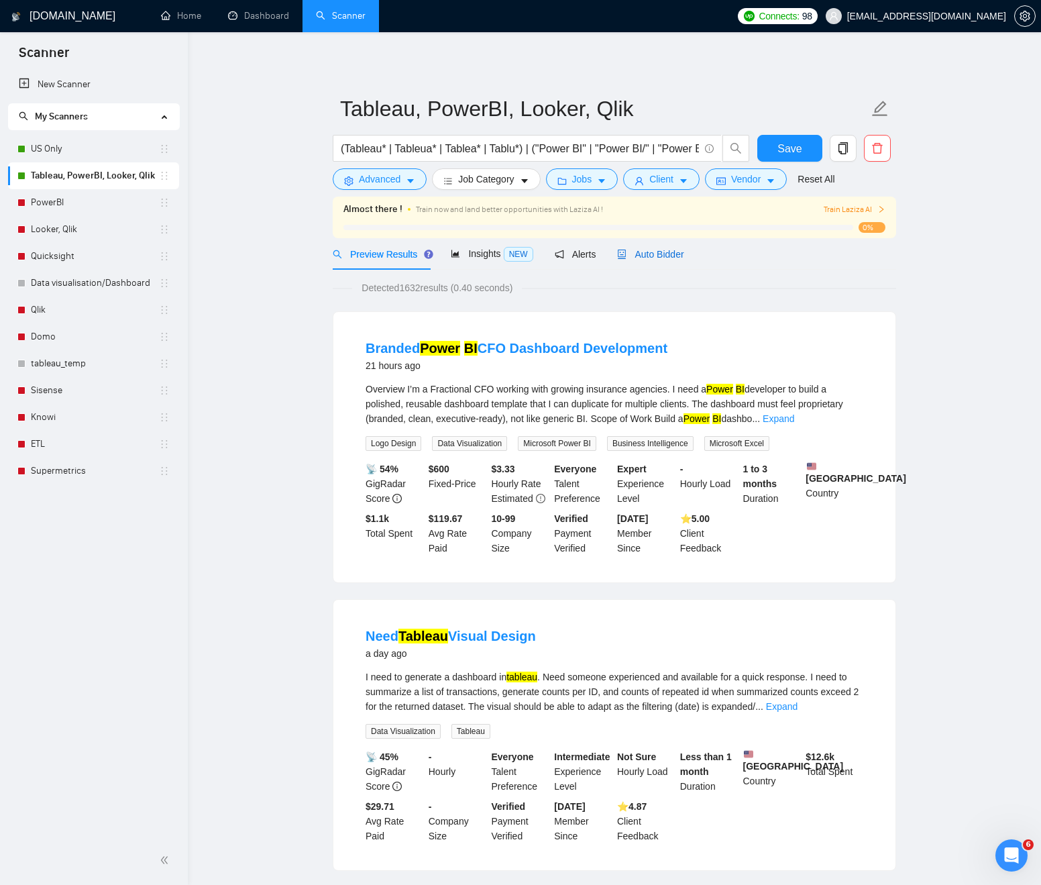
click at [666, 254] on span "Auto Bidder" at bounding box center [650, 254] width 66 height 11
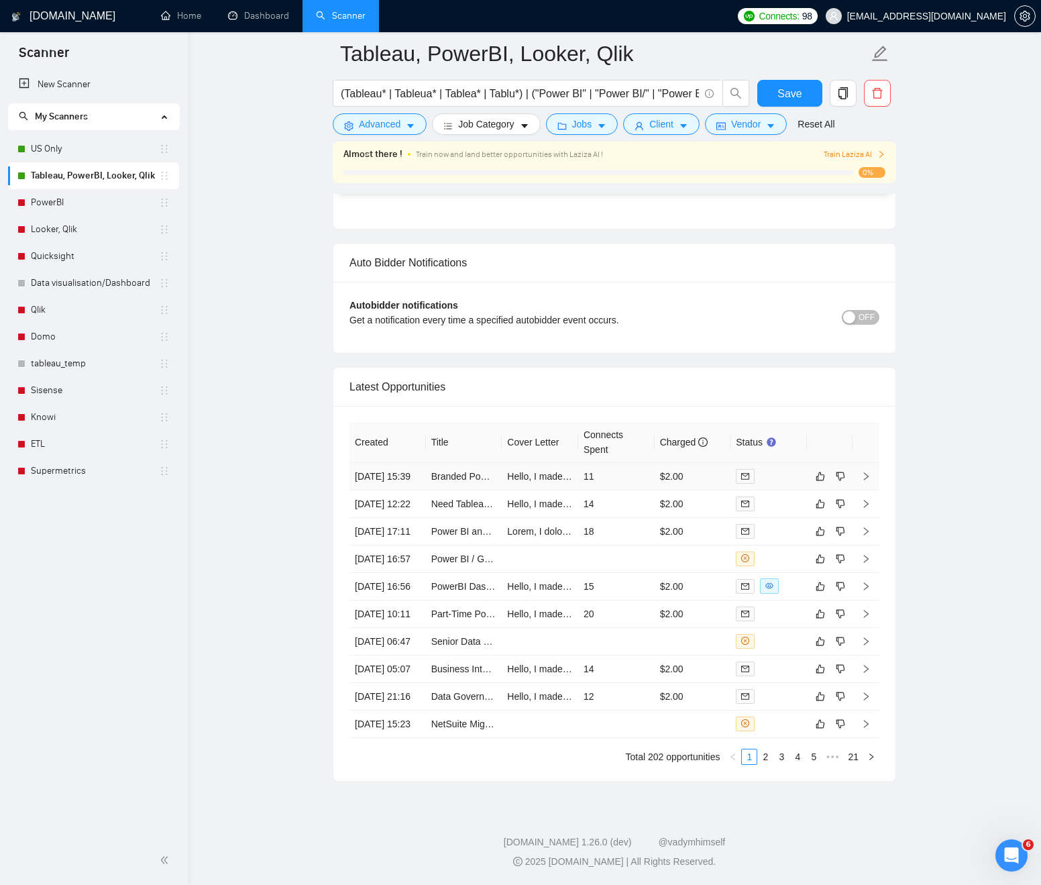
scroll to position [3233, 0]
click at [765, 756] on link "2" at bounding box center [765, 756] width 15 height 15
click at [576, 600] on td at bounding box center [540, 614] width 76 height 28
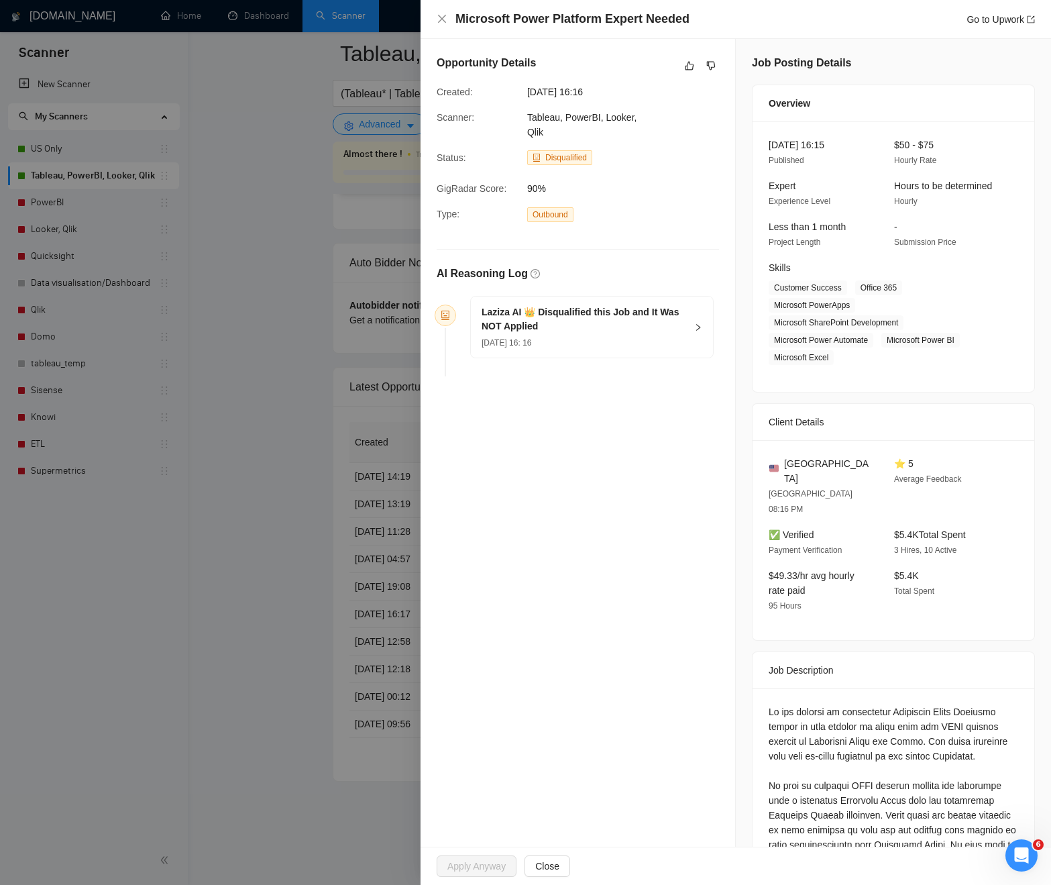
click at [268, 561] on div at bounding box center [525, 442] width 1051 height 885
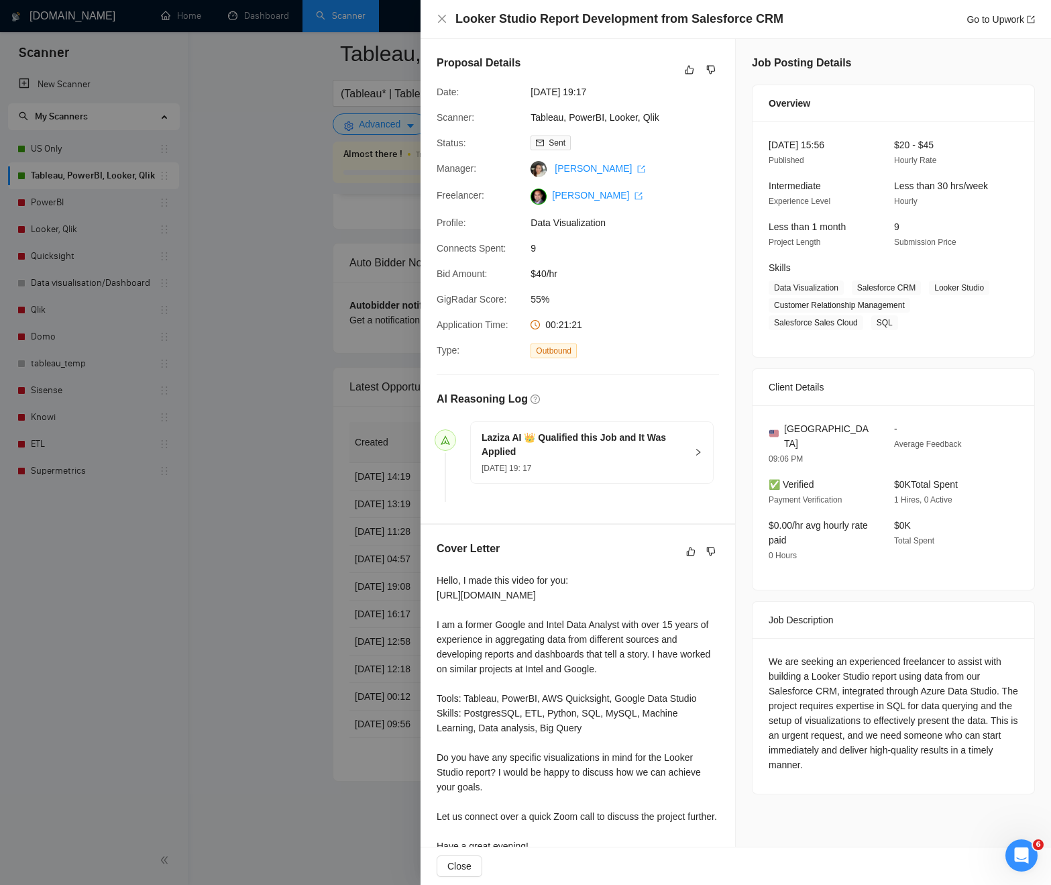
click at [299, 607] on div at bounding box center [525, 442] width 1051 height 885
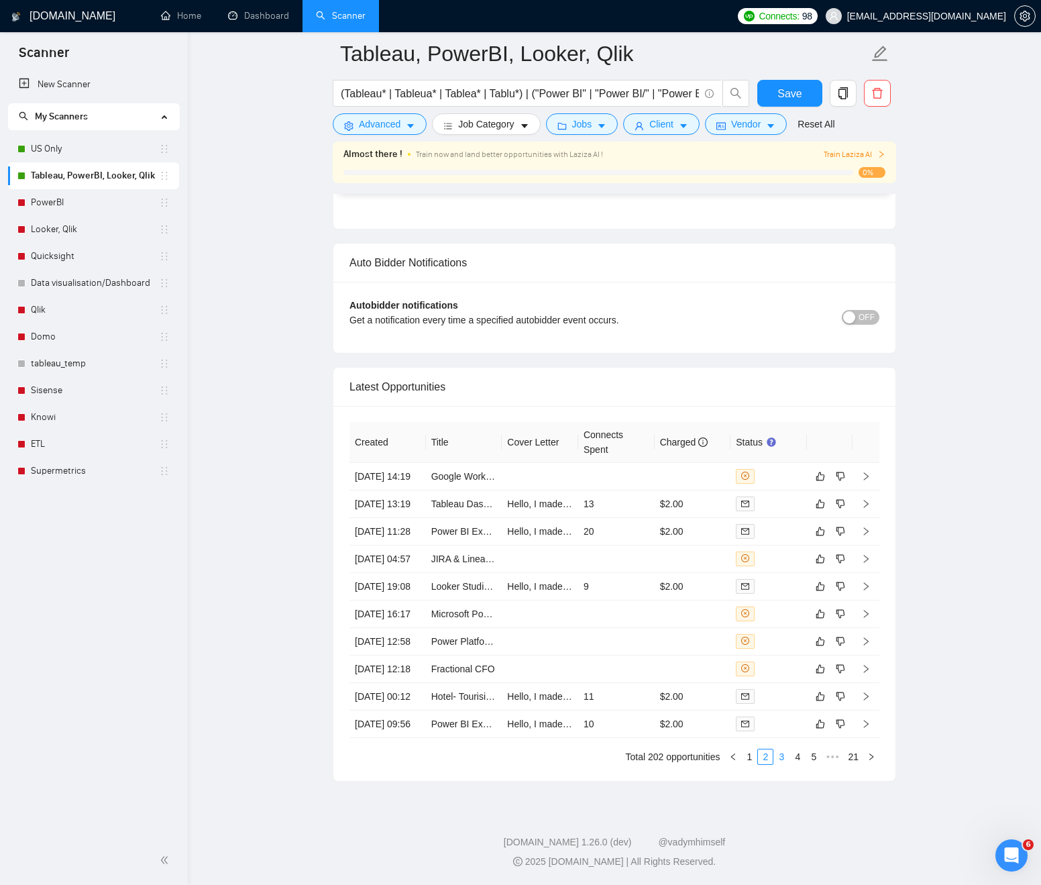
click at [782, 760] on link "3" at bounding box center [781, 756] width 15 height 15
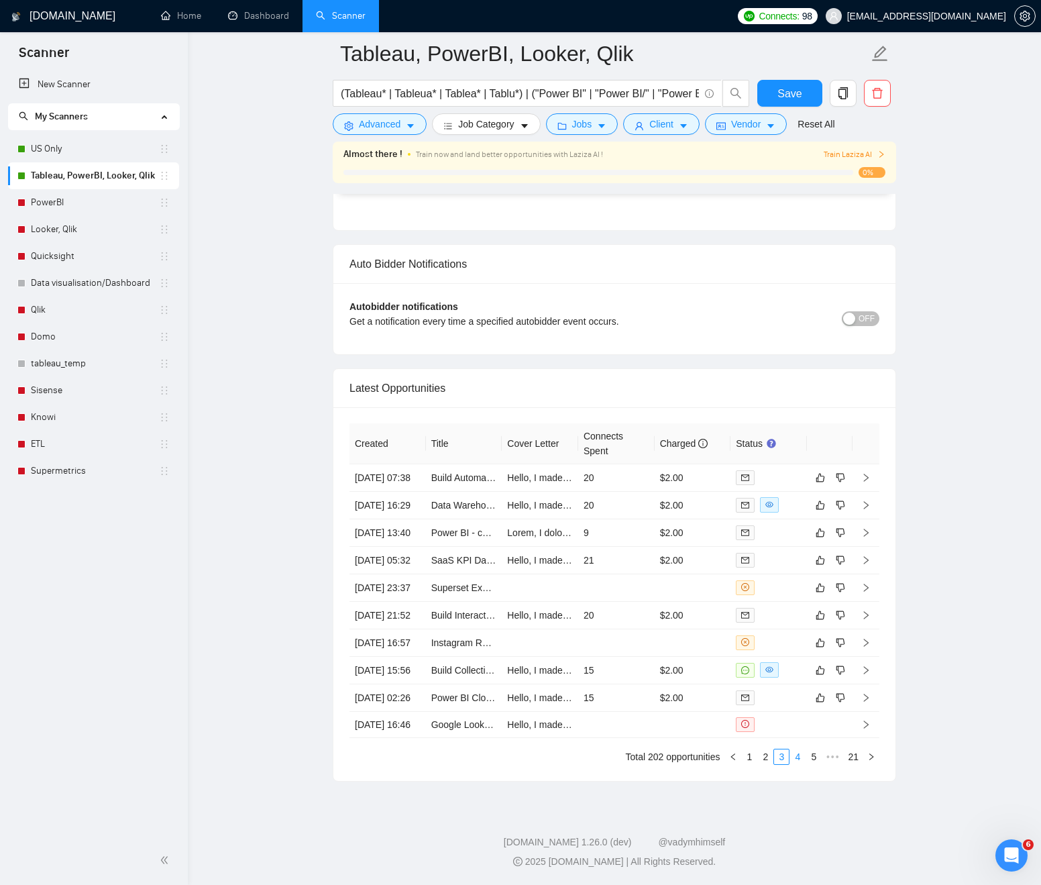
click at [798, 758] on link "4" at bounding box center [797, 756] width 15 height 15
click at [802, 759] on link "5" at bounding box center [797, 756] width 15 height 15
